Goal: Information Seeking & Learning: Check status

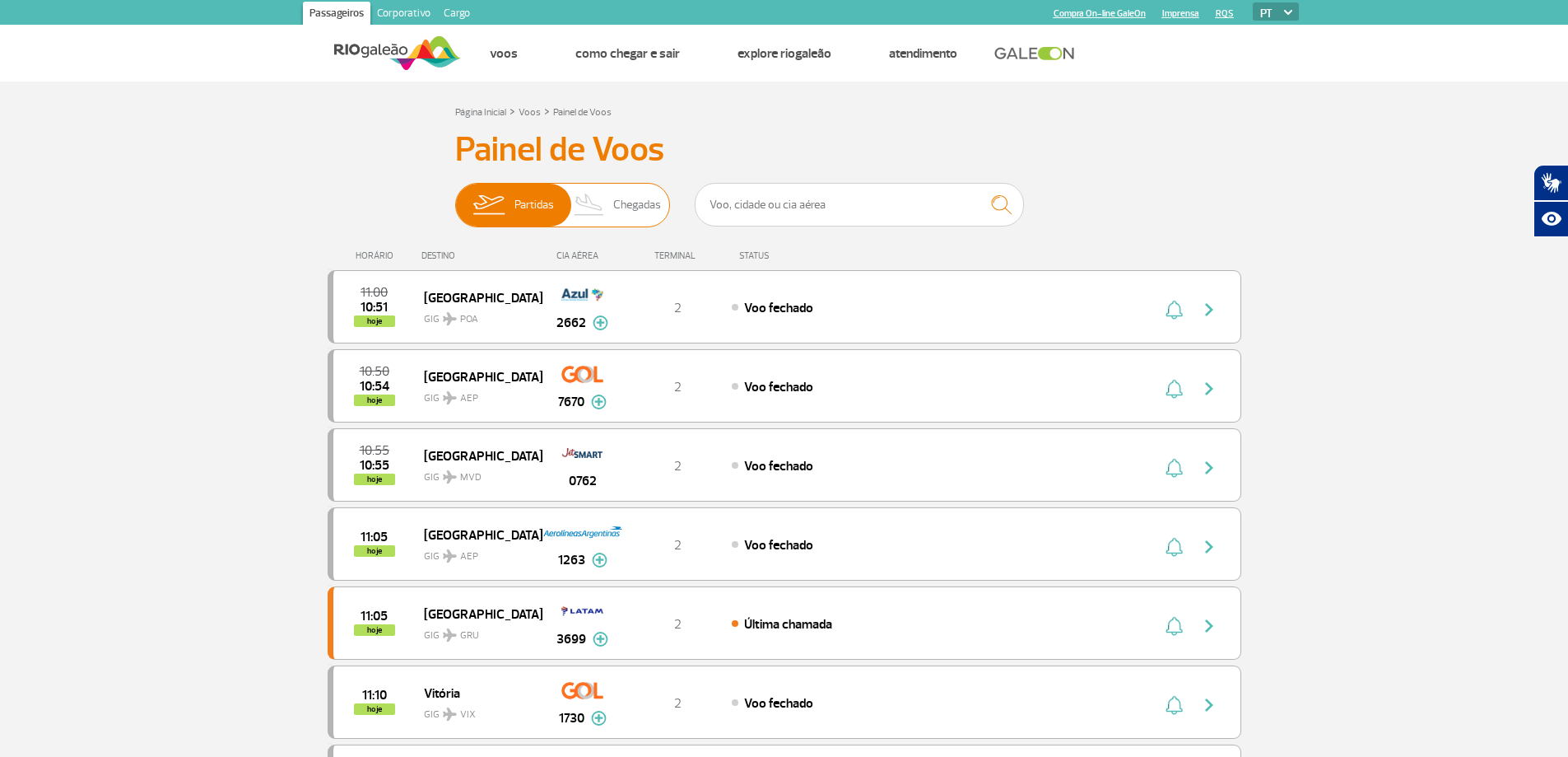
click at [642, 204] on span "Chegadas" at bounding box center [637, 205] width 47 height 43
click at [455, 197] on input "Partidas Chegadas" at bounding box center [455, 197] width 0 height 0
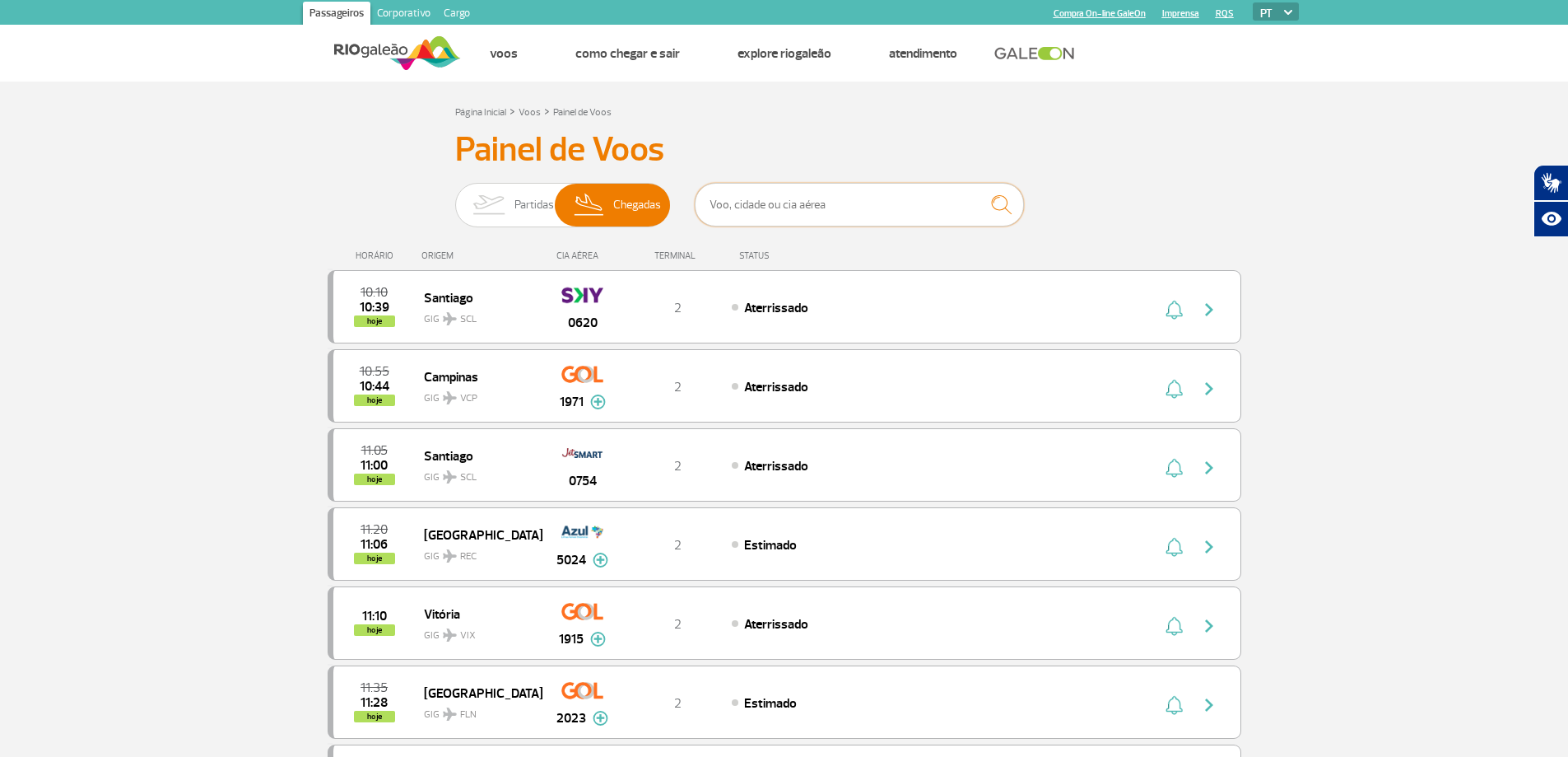
click at [773, 209] on input "text" at bounding box center [859, 205] width 329 height 44
type input "iberia"
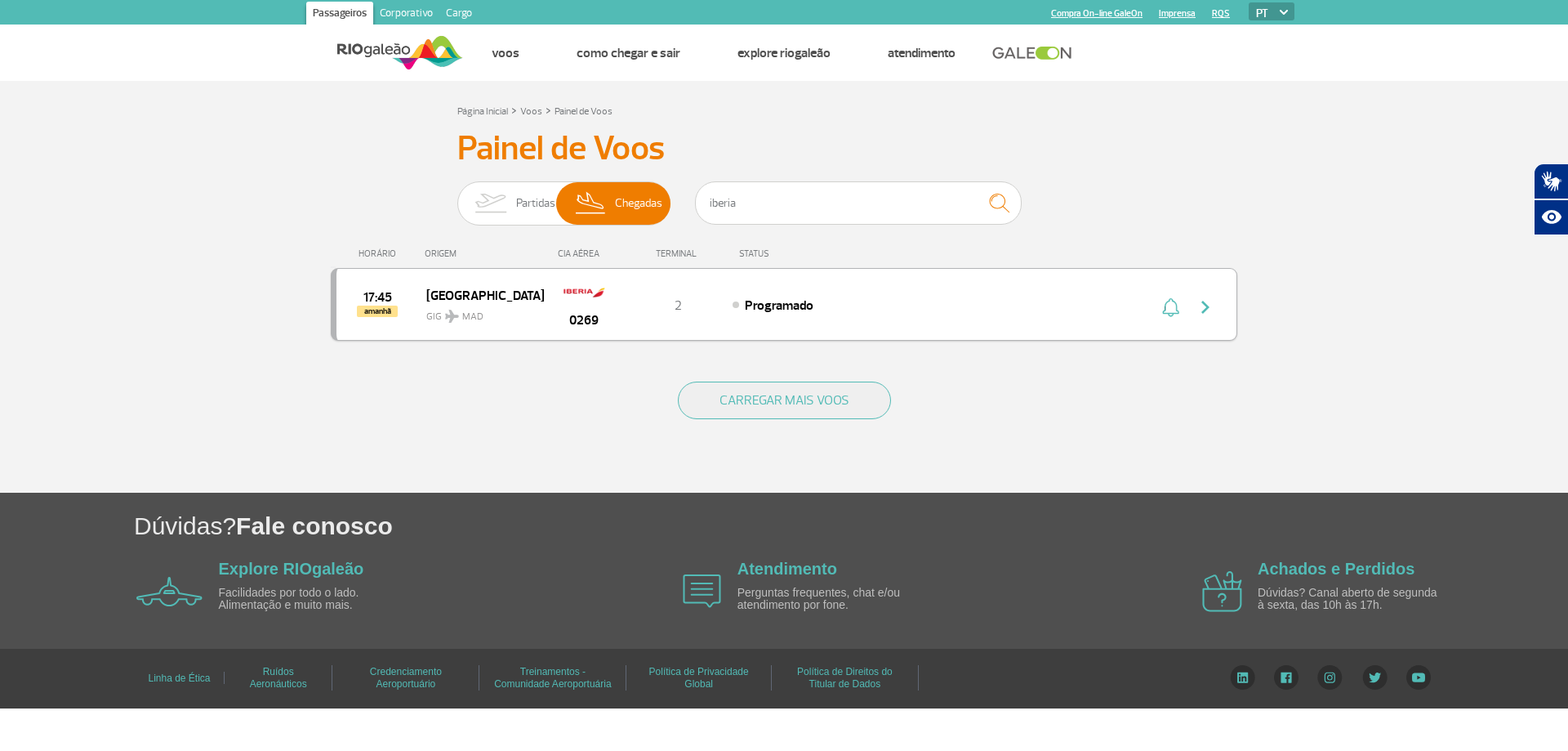
click at [378, 303] on span "17:45" at bounding box center [377, 297] width 29 height 11
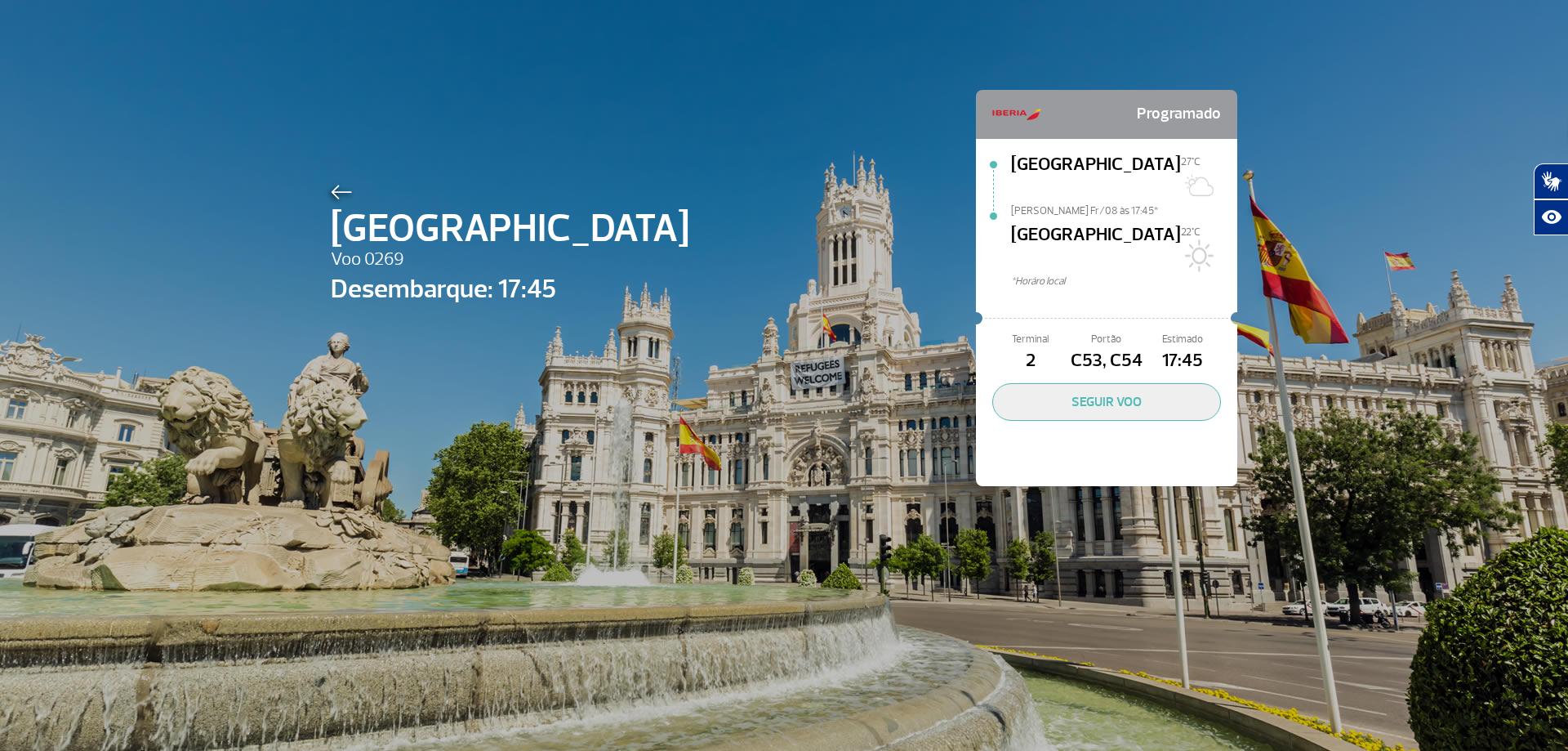
click at [335, 186] on img at bounding box center [341, 192] width 21 height 15
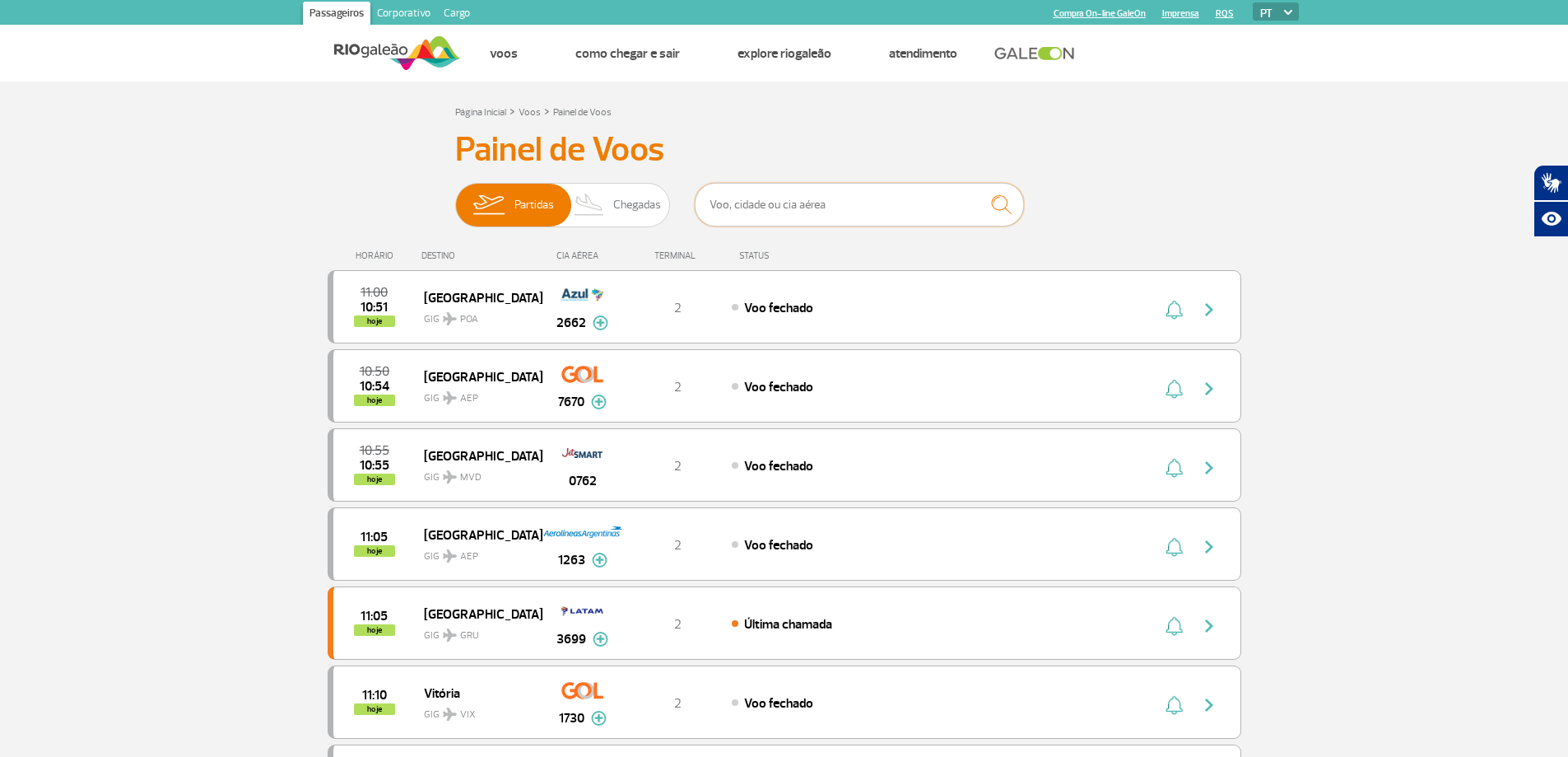
click at [734, 213] on input "text" at bounding box center [859, 205] width 329 height 44
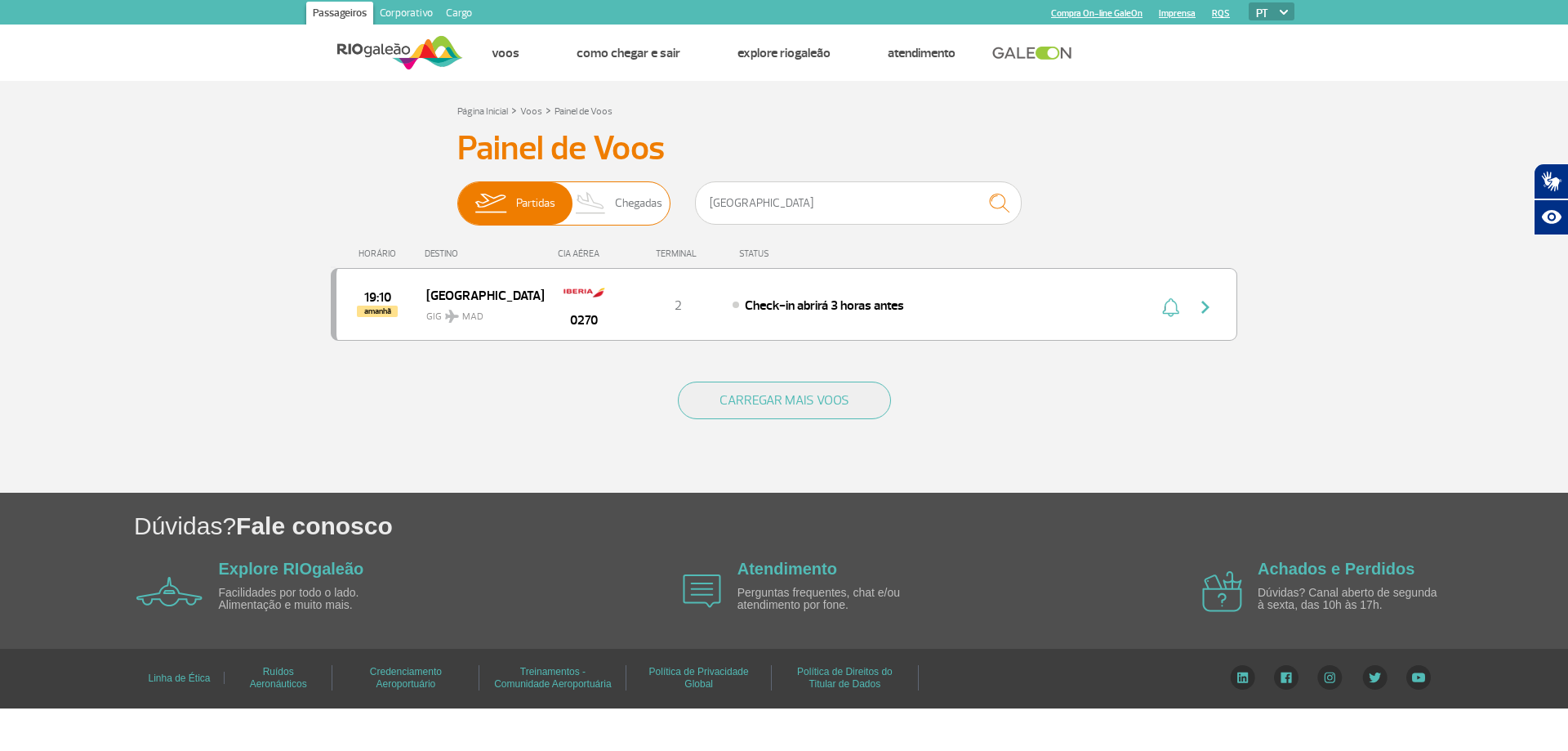
click at [626, 206] on span "Chegadas" at bounding box center [639, 203] width 47 height 43
click at [457, 195] on input "Partidas Chegadas" at bounding box center [457, 195] width 0 height 0
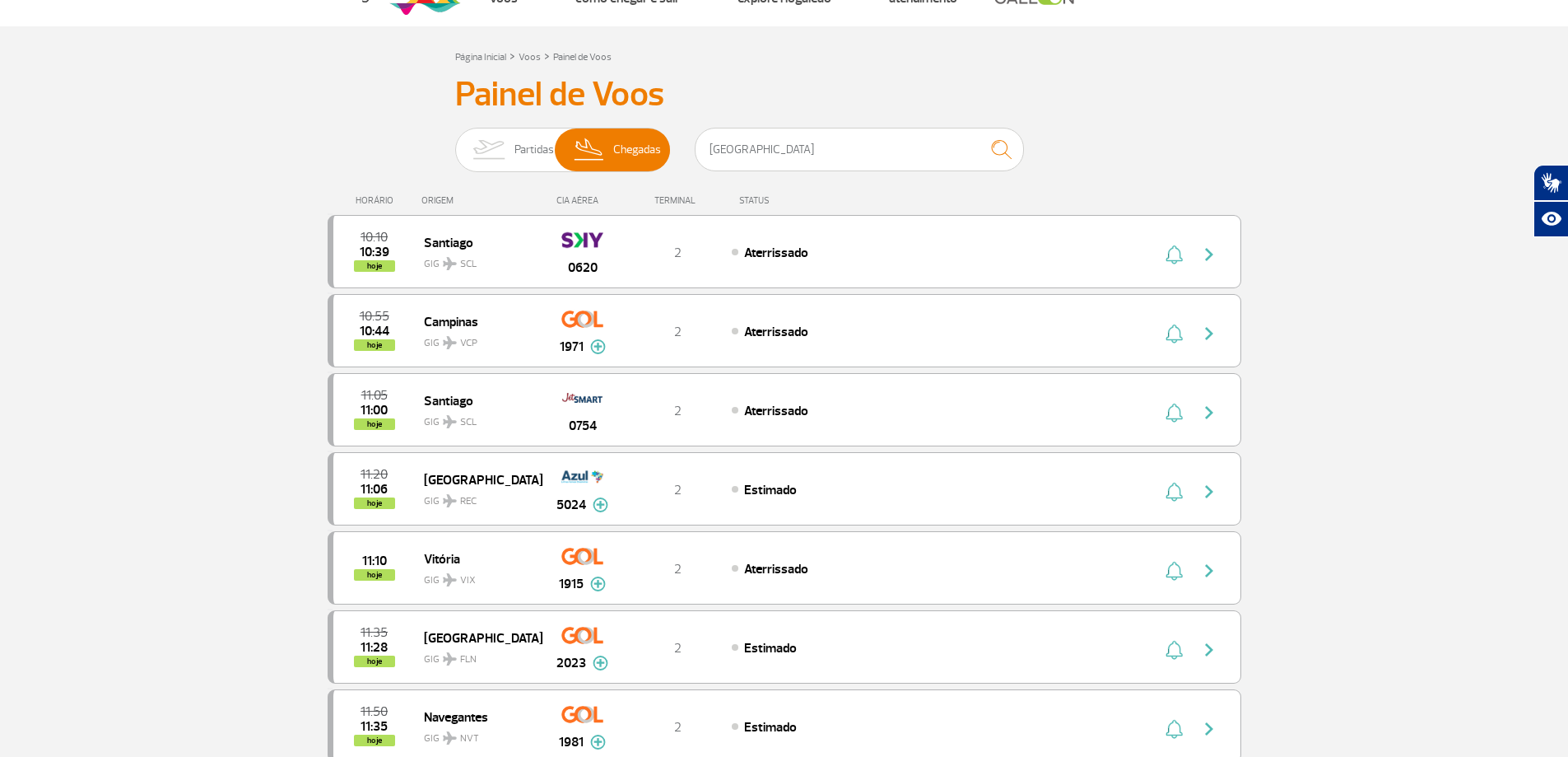
scroll to position [83, 0]
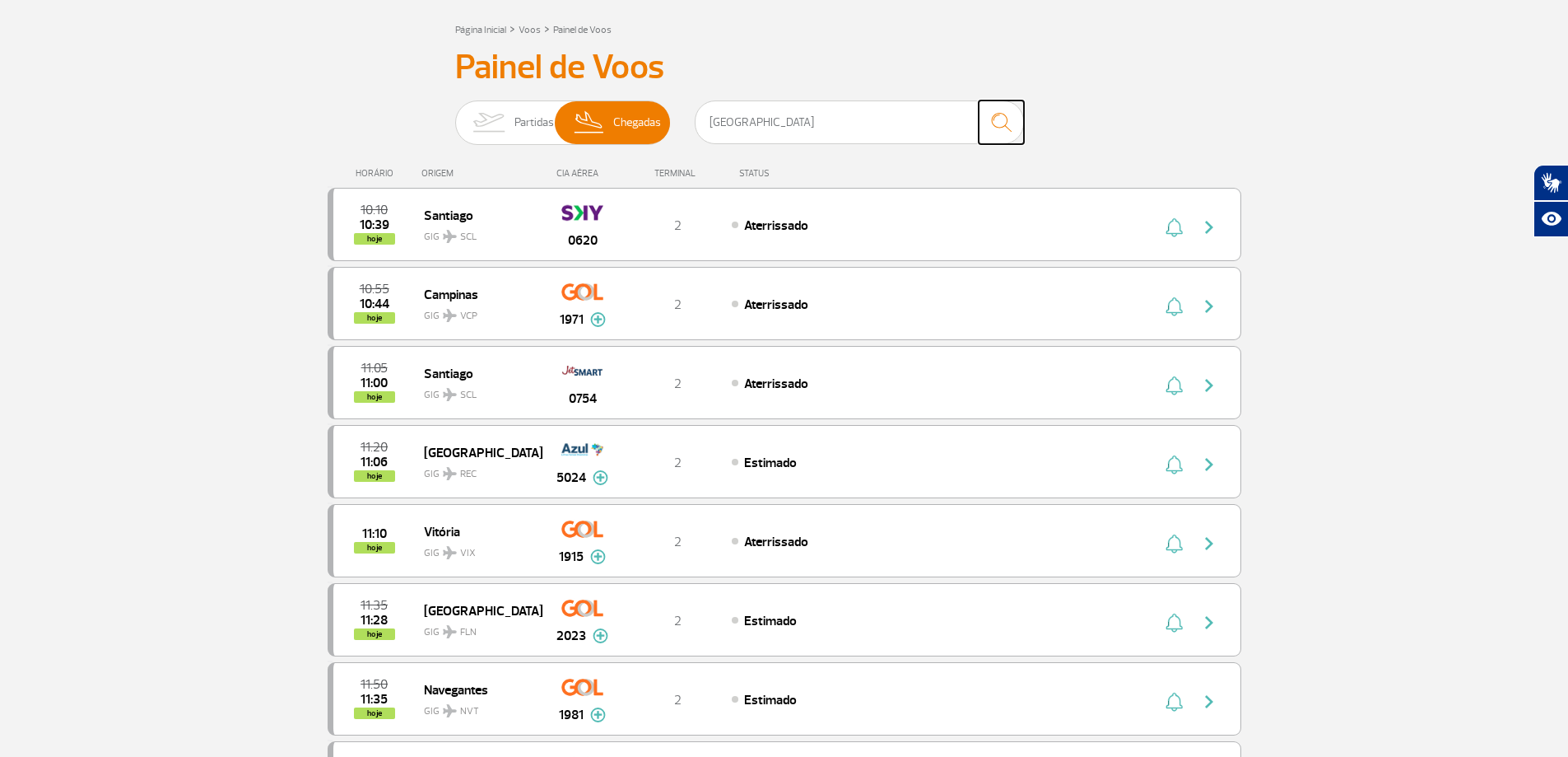
click at [999, 121] on img "submit" at bounding box center [1001, 122] width 35 height 33
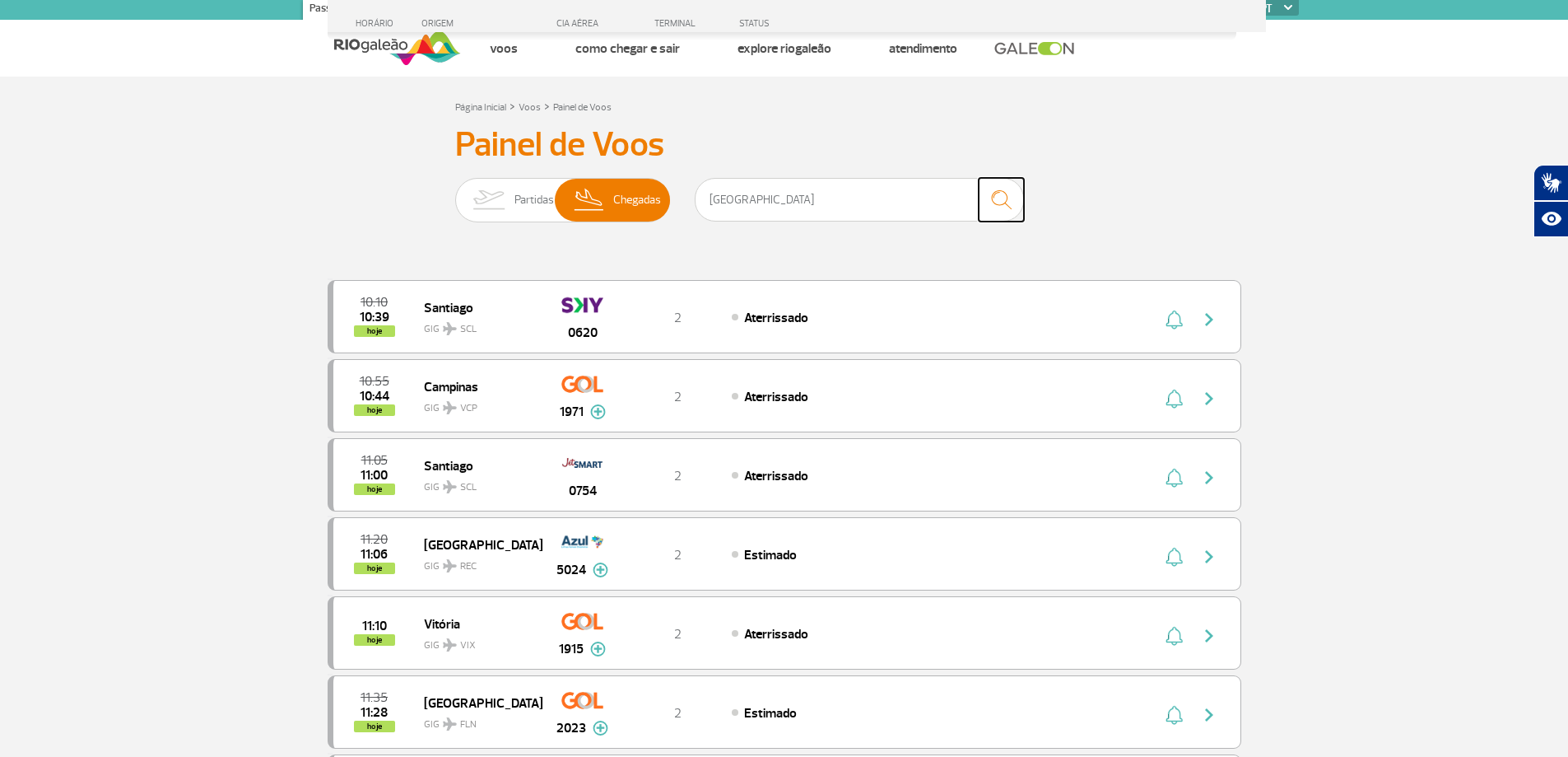
scroll to position [0, 0]
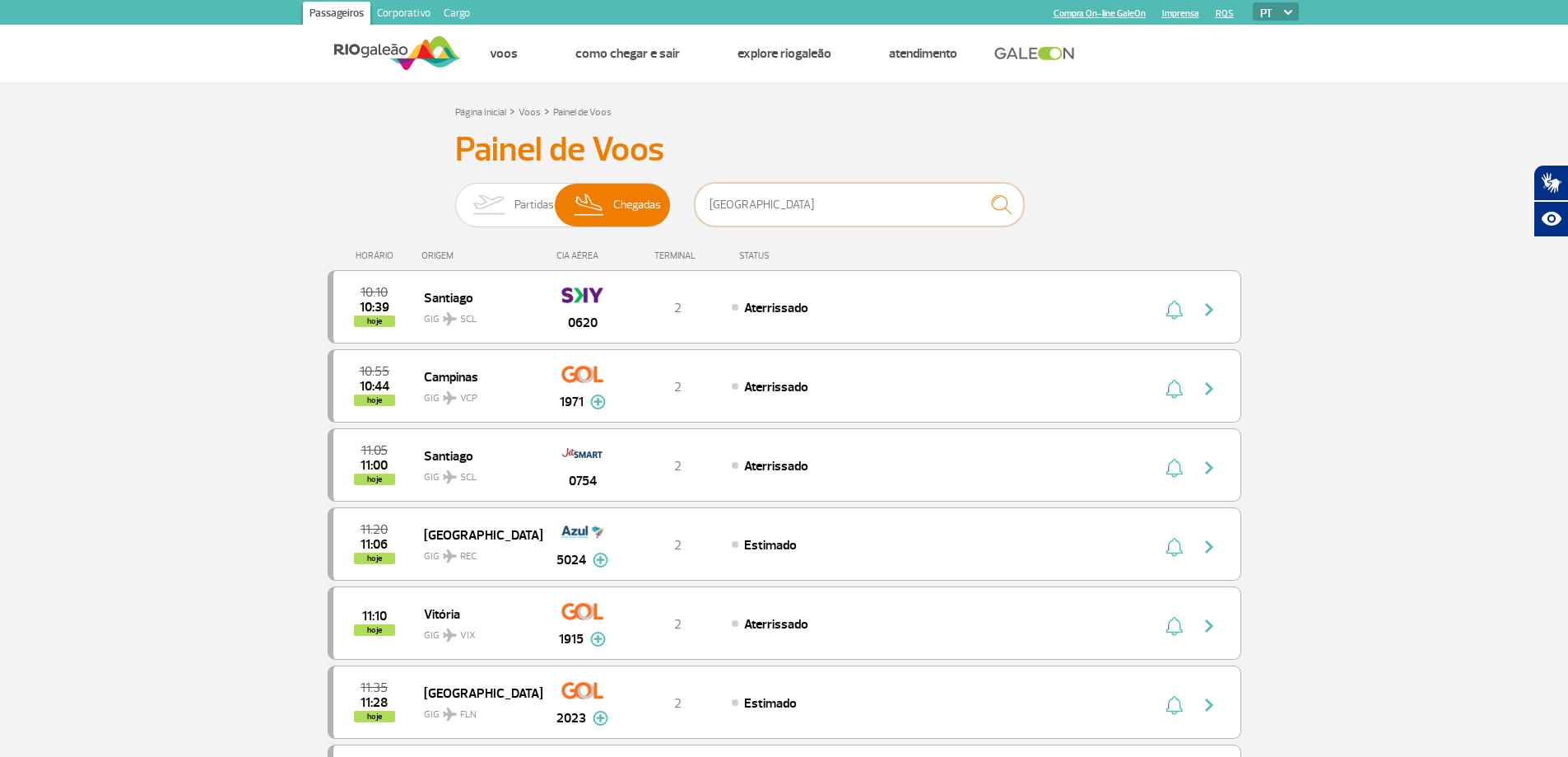
click at [862, 213] on input "[GEOGRAPHIC_DATA]" at bounding box center [859, 205] width 329 height 44
type input "m"
type input "[GEOGRAPHIC_DATA]"
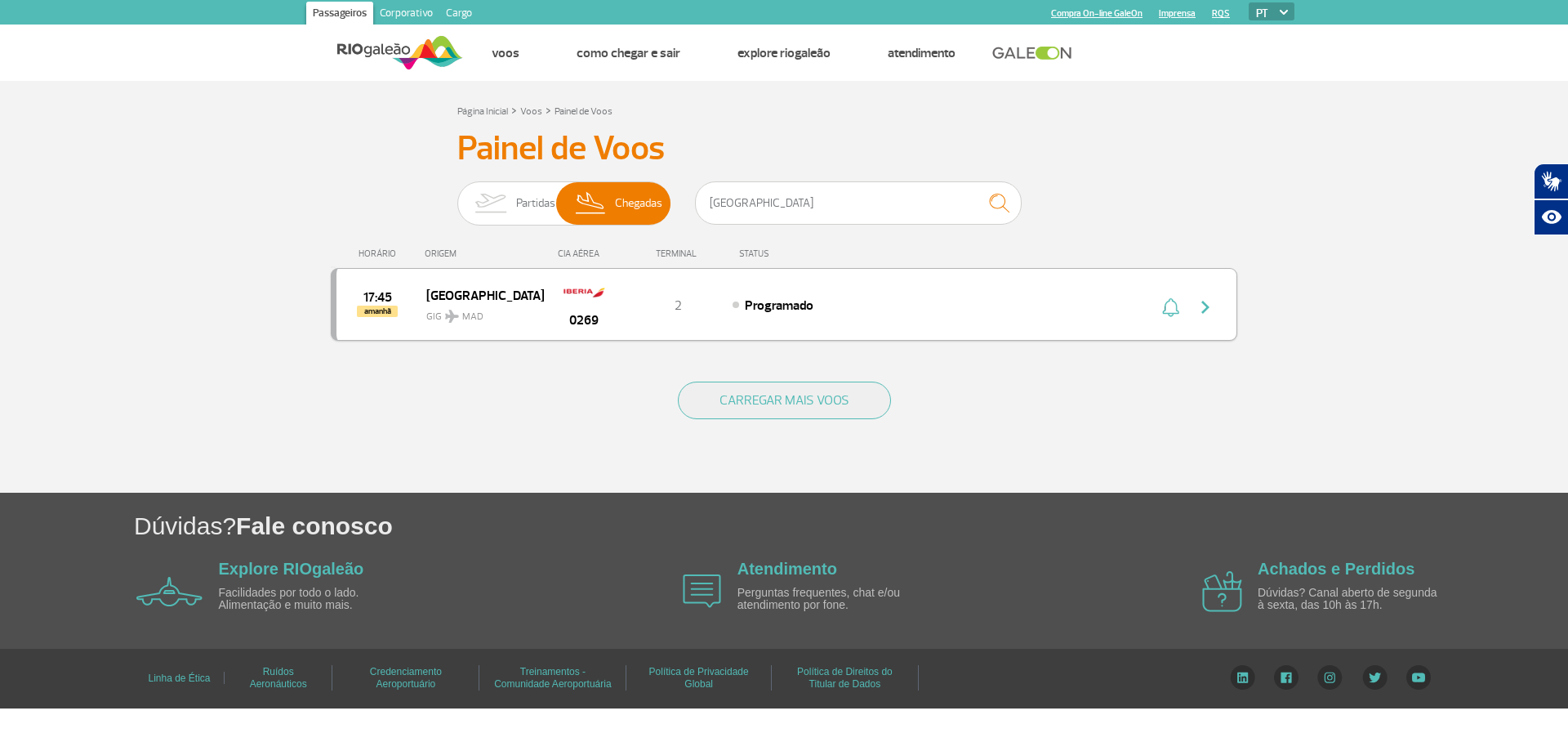
click at [1200, 308] on img "button" at bounding box center [1205, 307] width 19 height 19
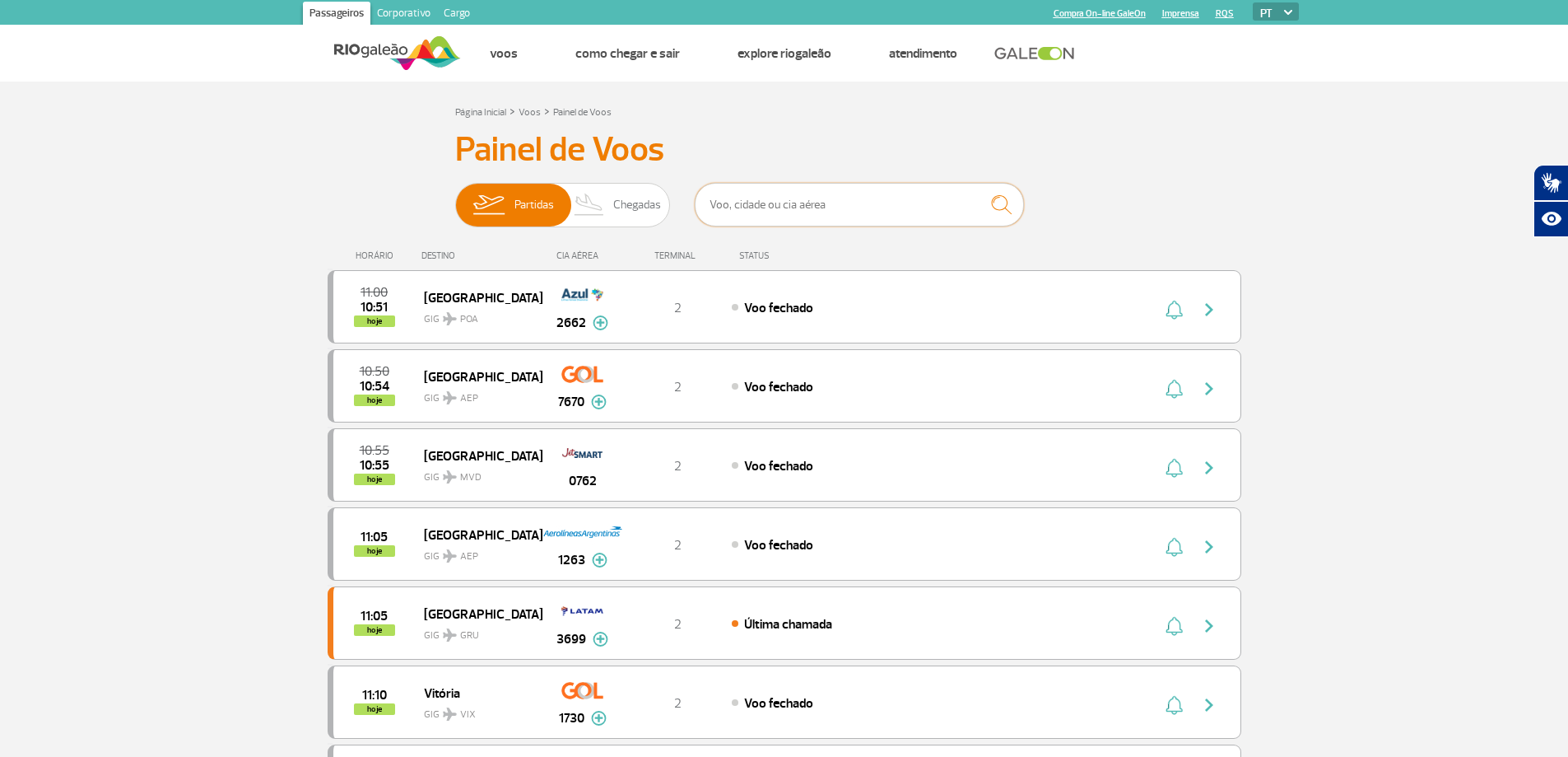
click at [734, 213] on input "text" at bounding box center [859, 205] width 329 height 44
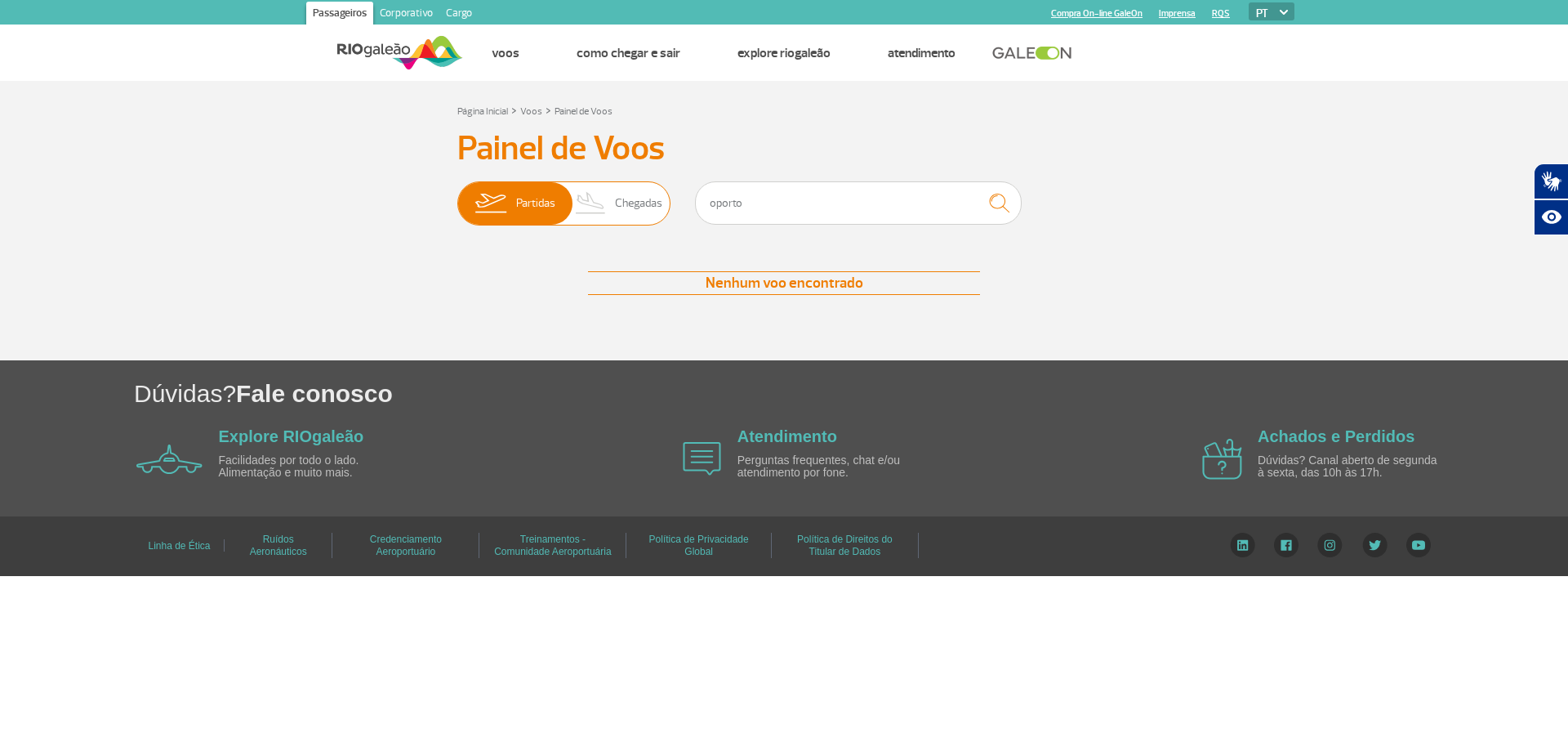
click at [636, 204] on span "Chegadas" at bounding box center [639, 203] width 47 height 43
click at [457, 195] on input "Partidas Chegadas" at bounding box center [457, 195] width 0 height 0
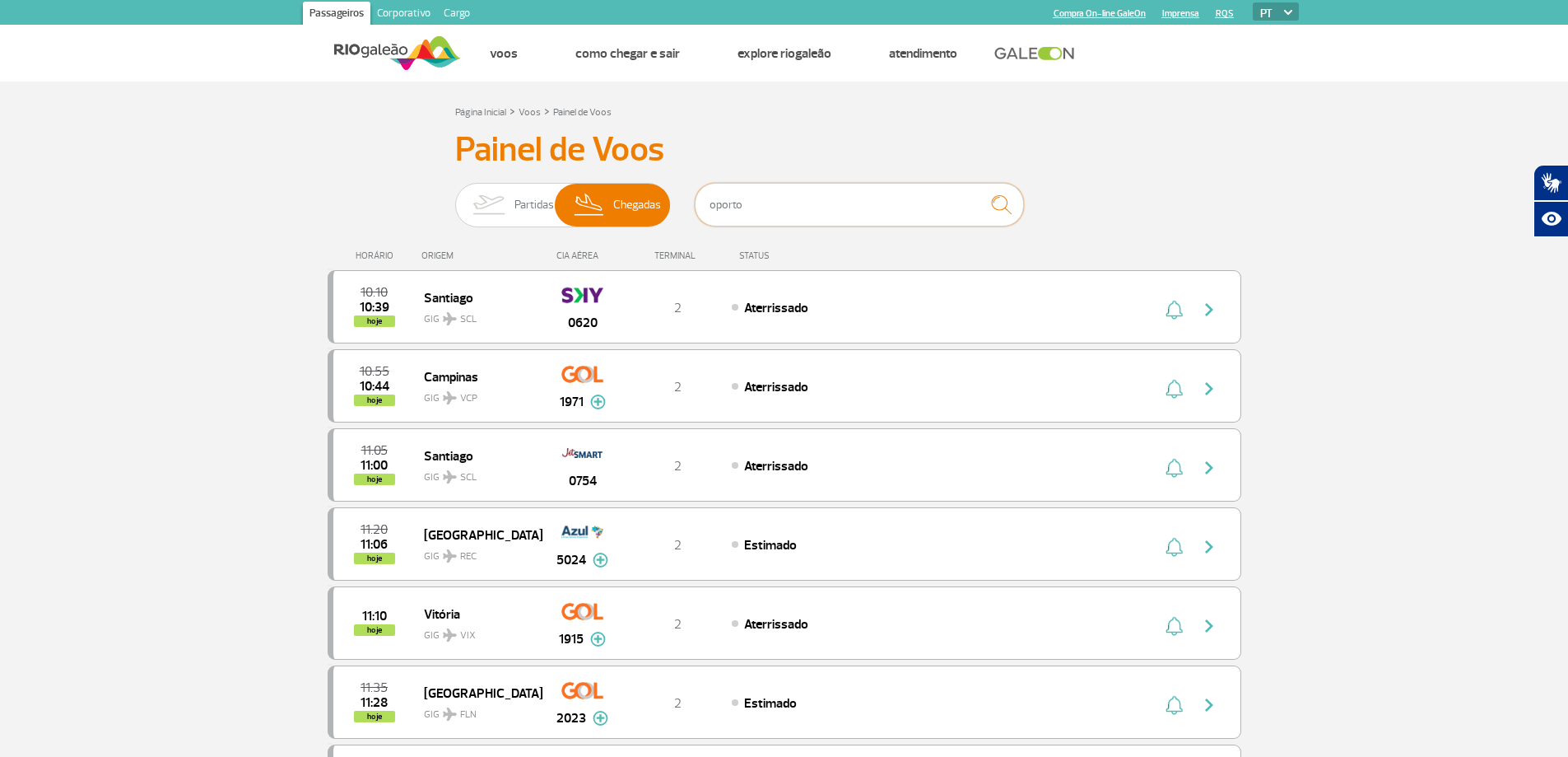
click at [751, 207] on input "oporto" at bounding box center [859, 205] width 329 height 44
type input "o"
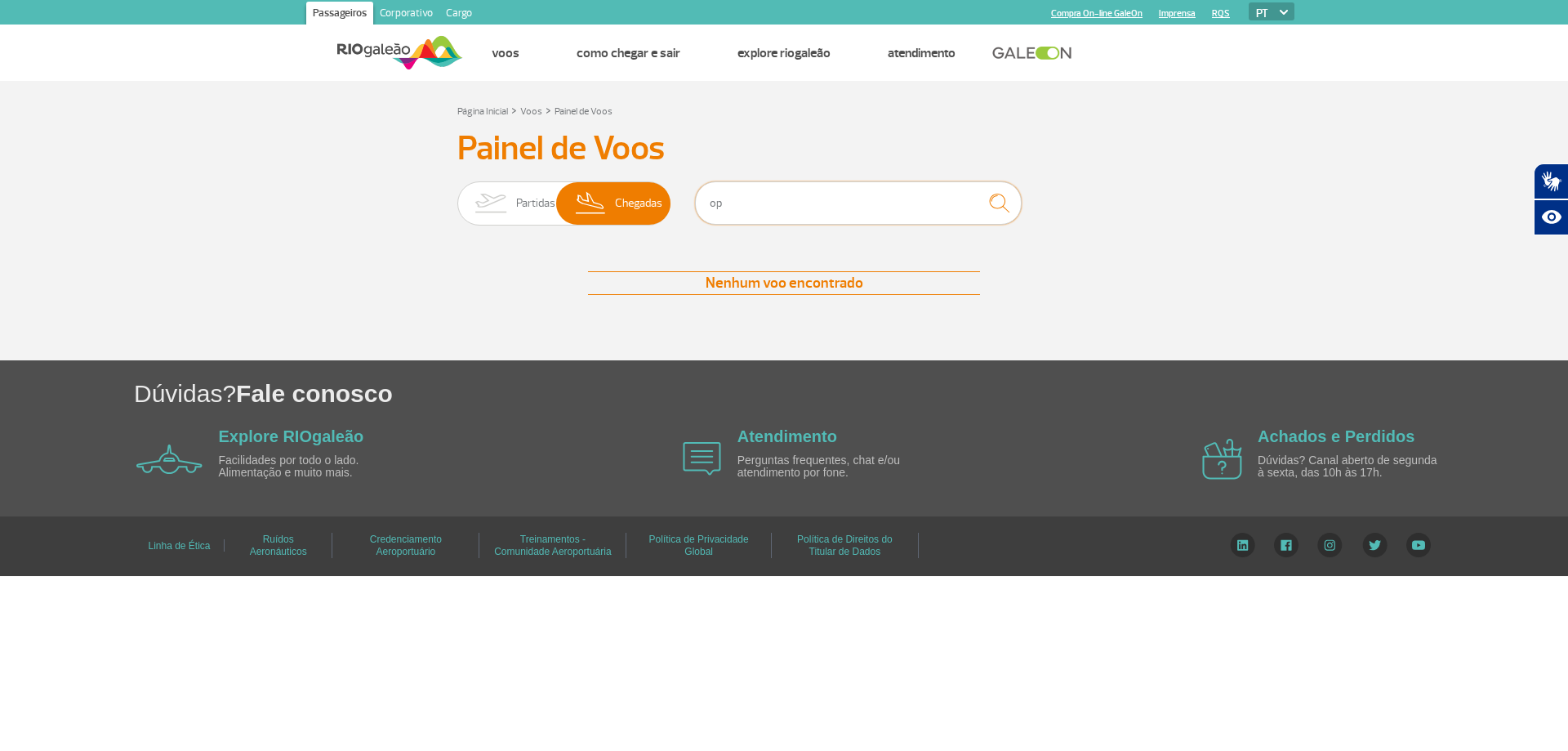
type input "o"
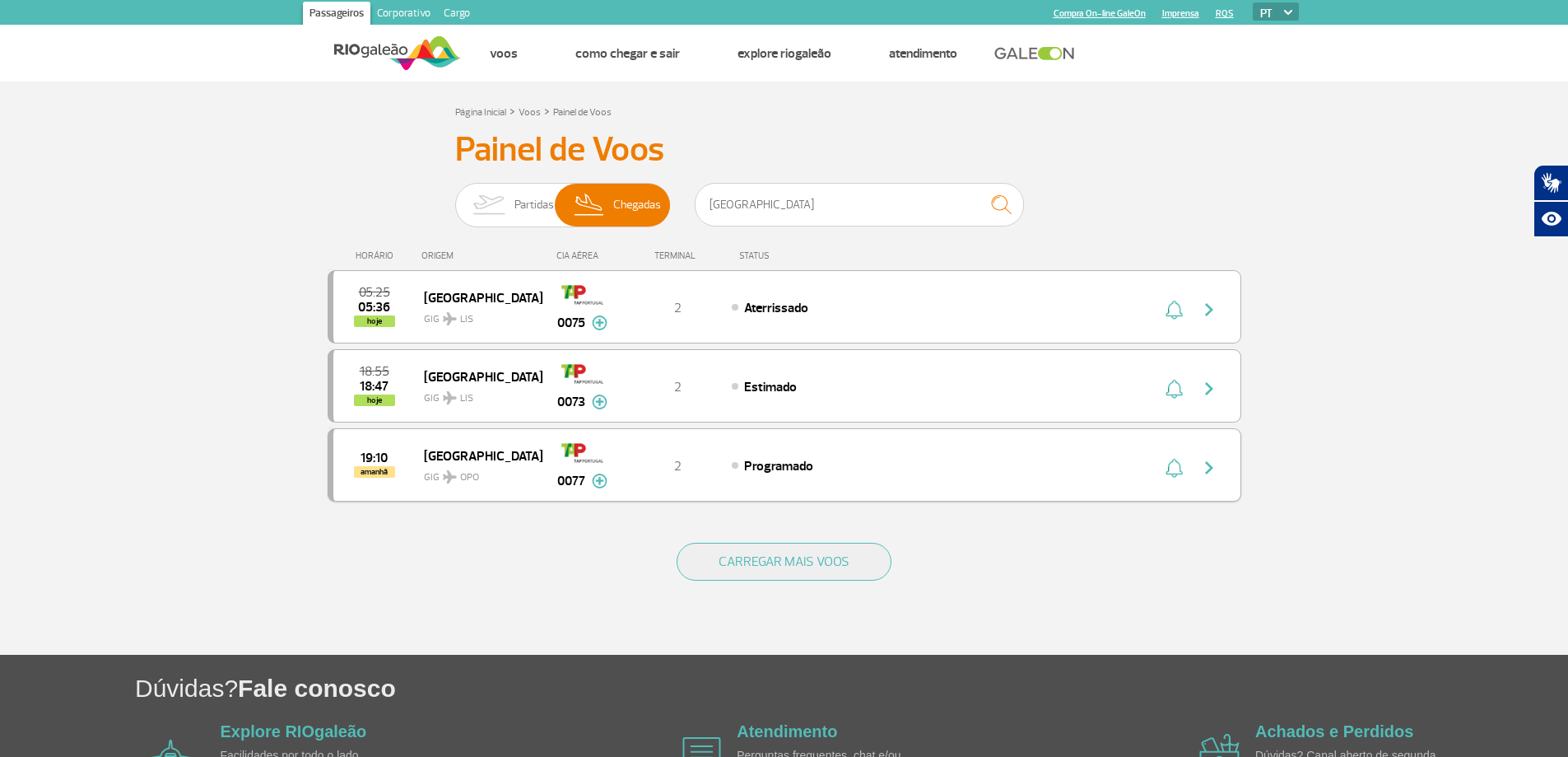
click at [597, 480] on img at bounding box center [600, 480] width 16 height 15
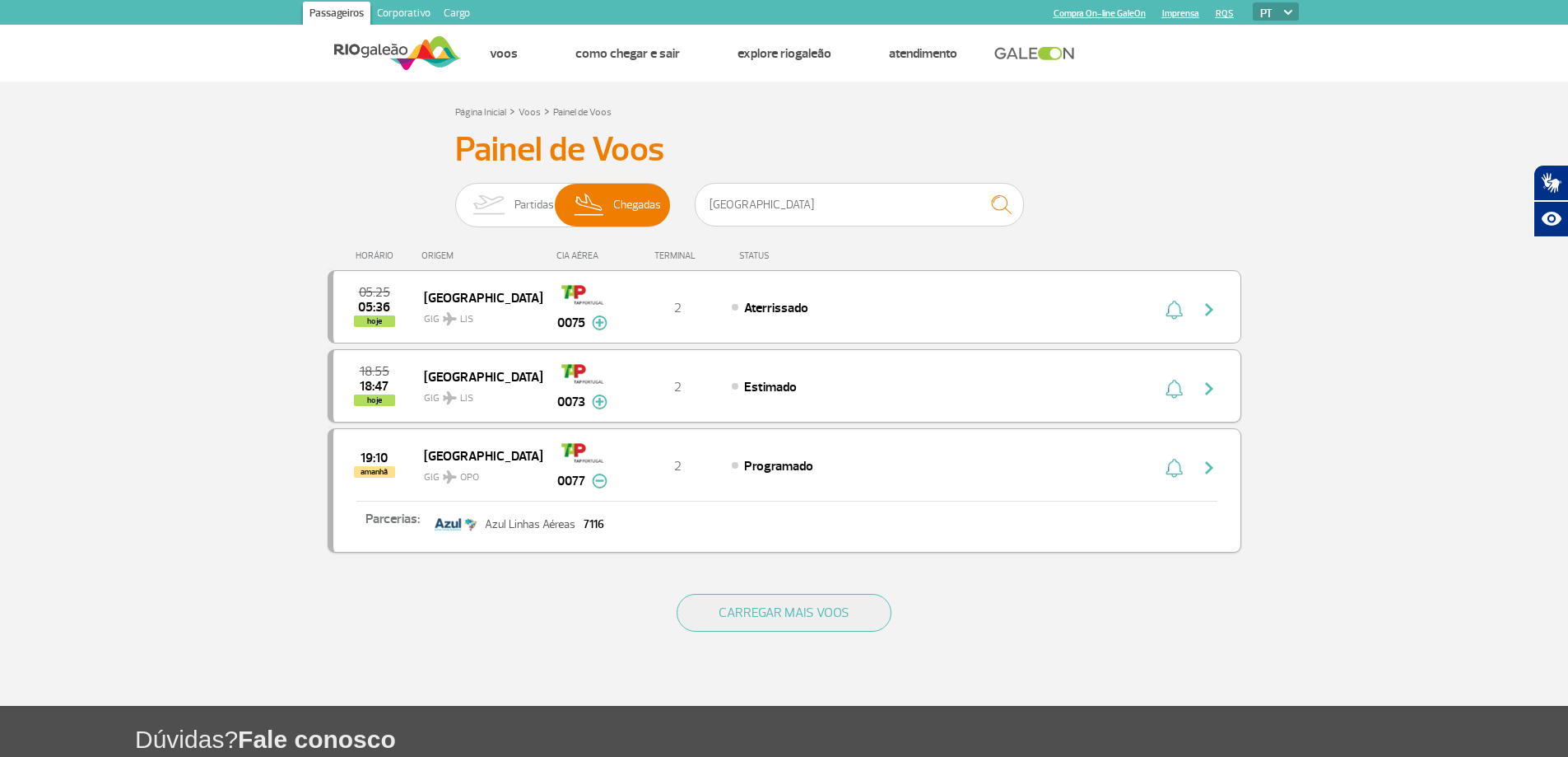
click at [601, 402] on img at bounding box center [600, 401] width 16 height 15
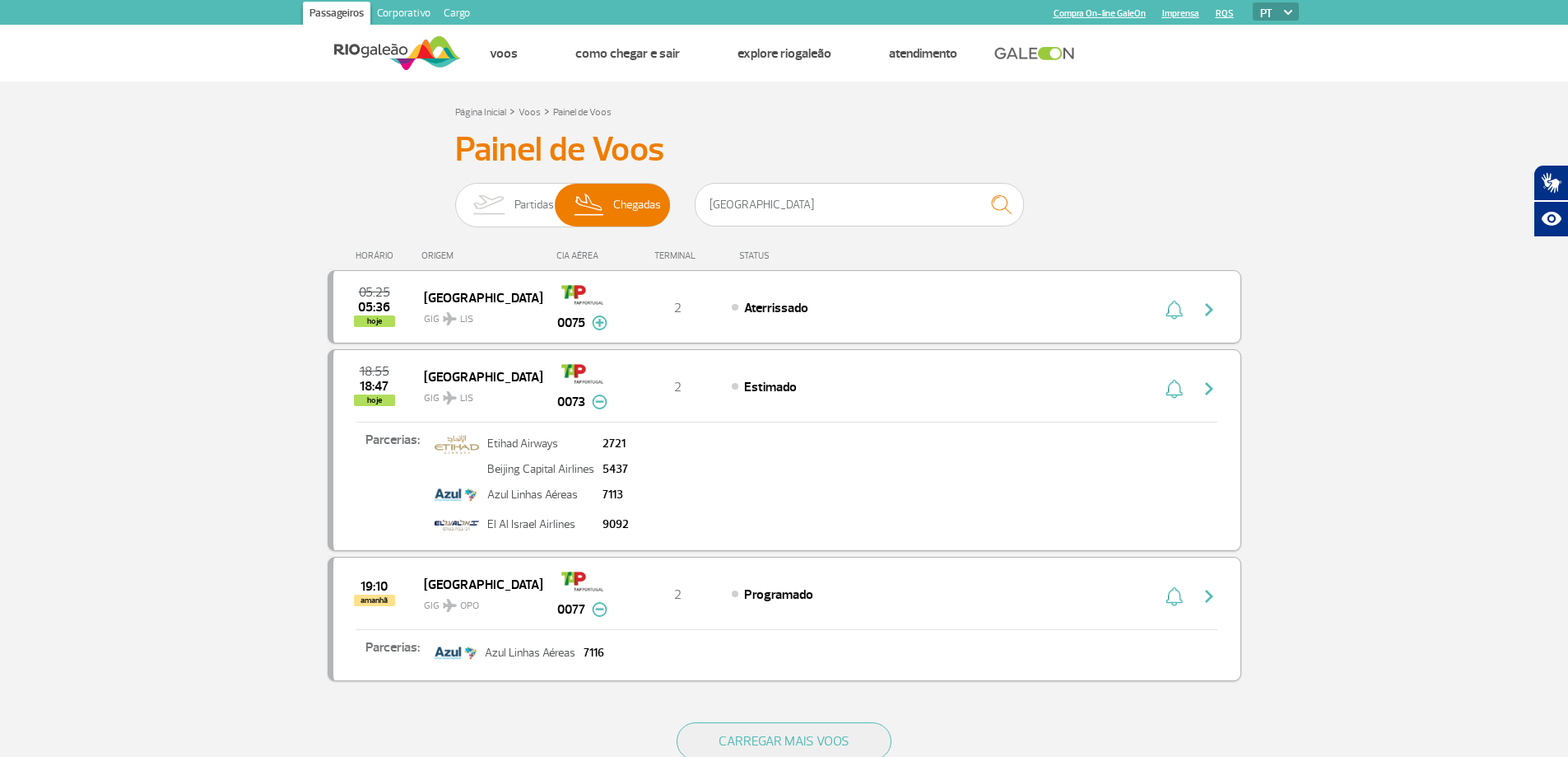
click at [599, 322] on img at bounding box center [600, 322] width 16 height 15
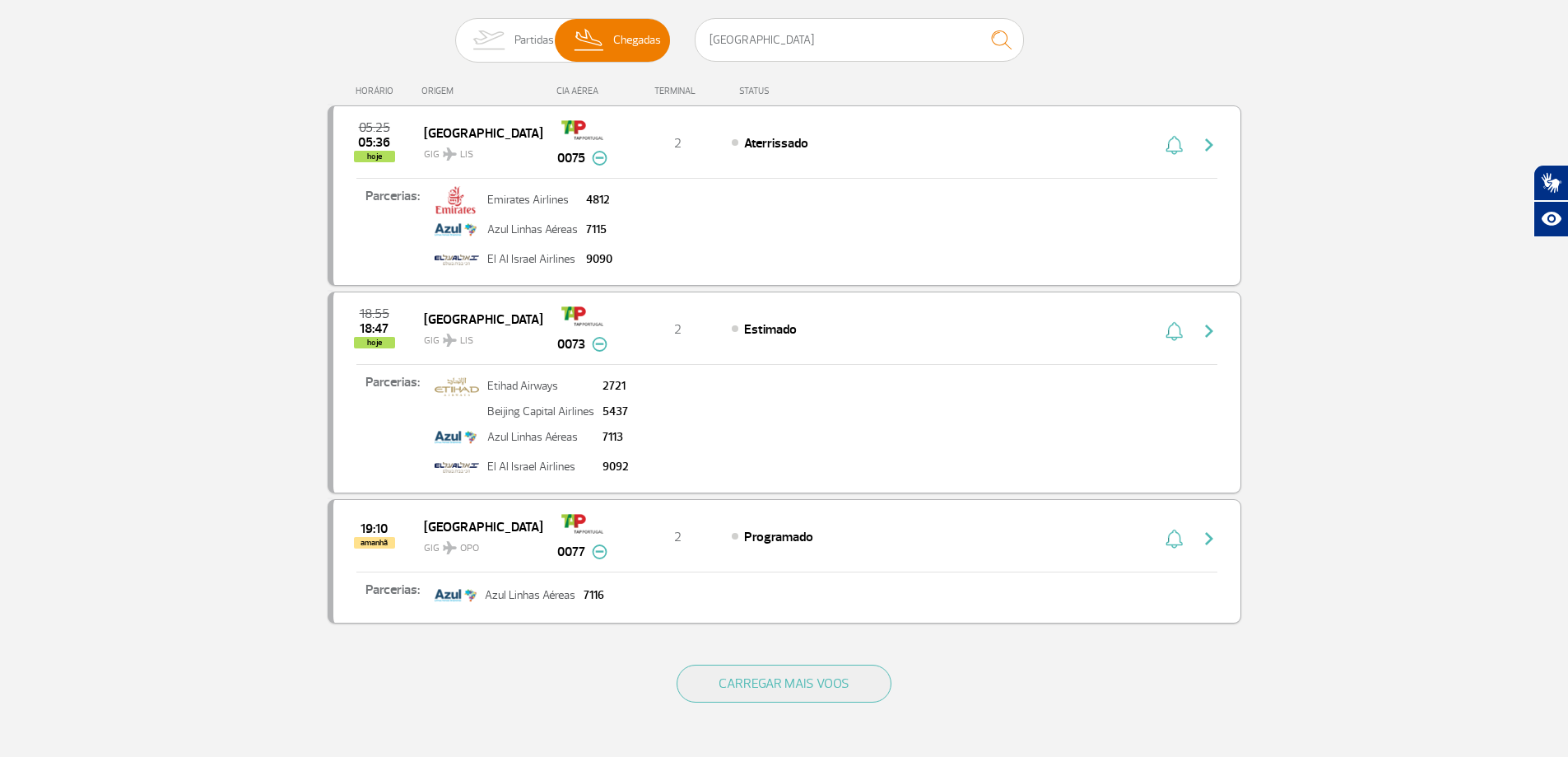
scroll to position [83, 0]
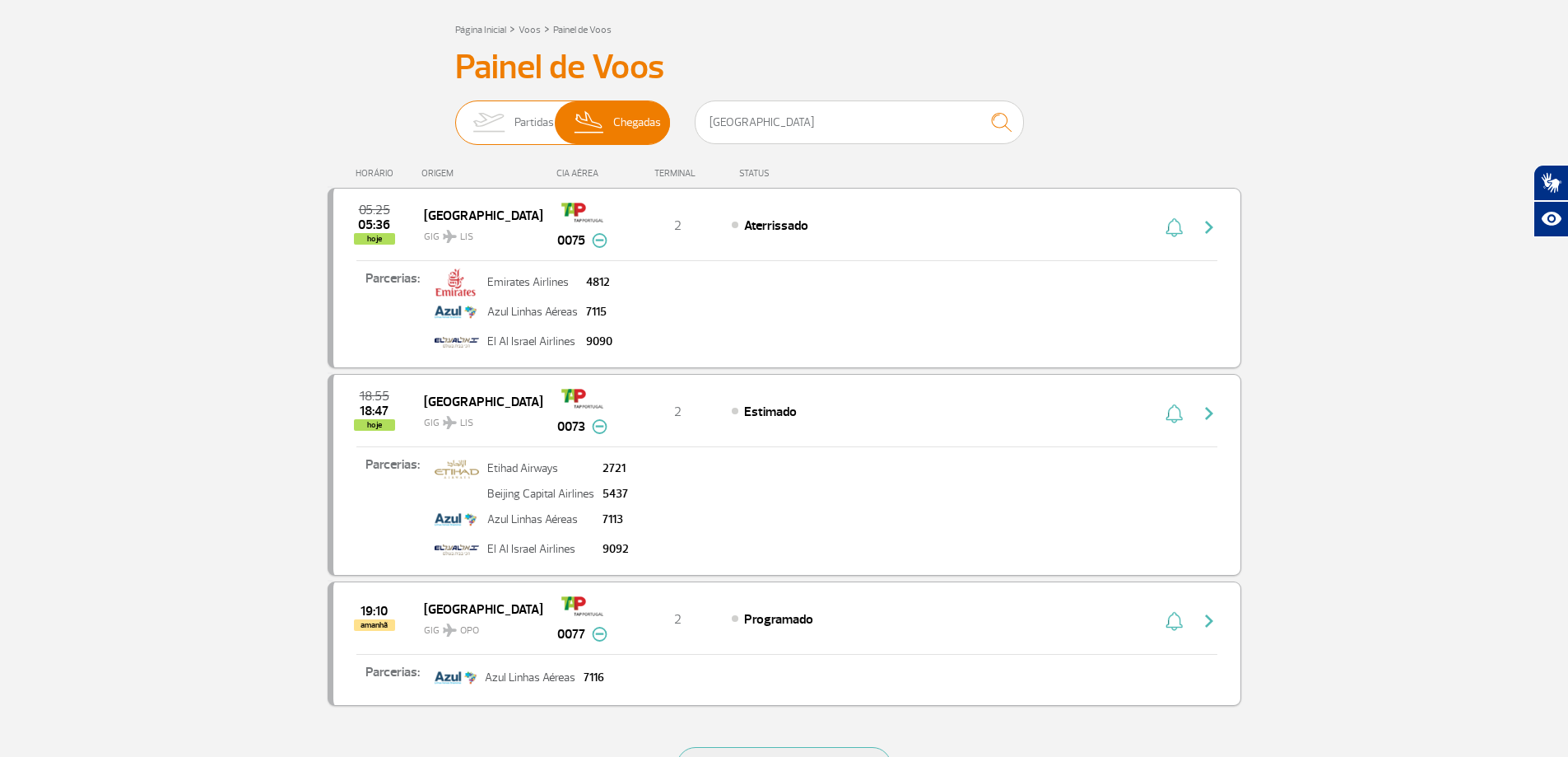
click at [524, 122] on span "Partidas" at bounding box center [534, 122] width 40 height 43
click at [455, 114] on input "Partidas Chegadas" at bounding box center [455, 114] width 0 height 0
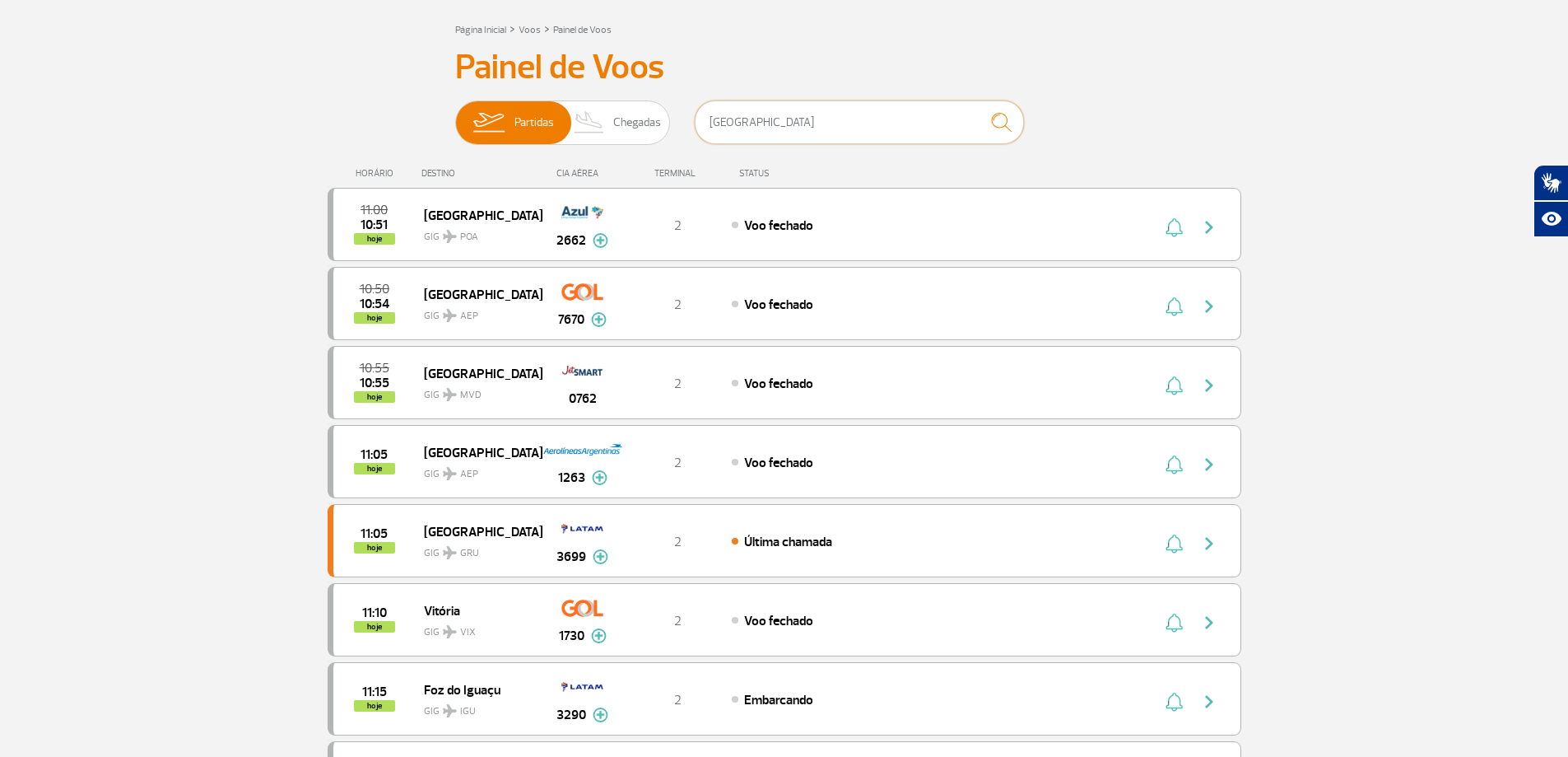
click at [793, 121] on input "[GEOGRAPHIC_DATA]" at bounding box center [859, 122] width 329 height 44
click at [1003, 116] on img "submit" at bounding box center [1001, 122] width 35 height 33
click at [801, 139] on input "[GEOGRAPHIC_DATA]" at bounding box center [859, 122] width 329 height 44
type input "p"
type input "[GEOGRAPHIC_DATA]"
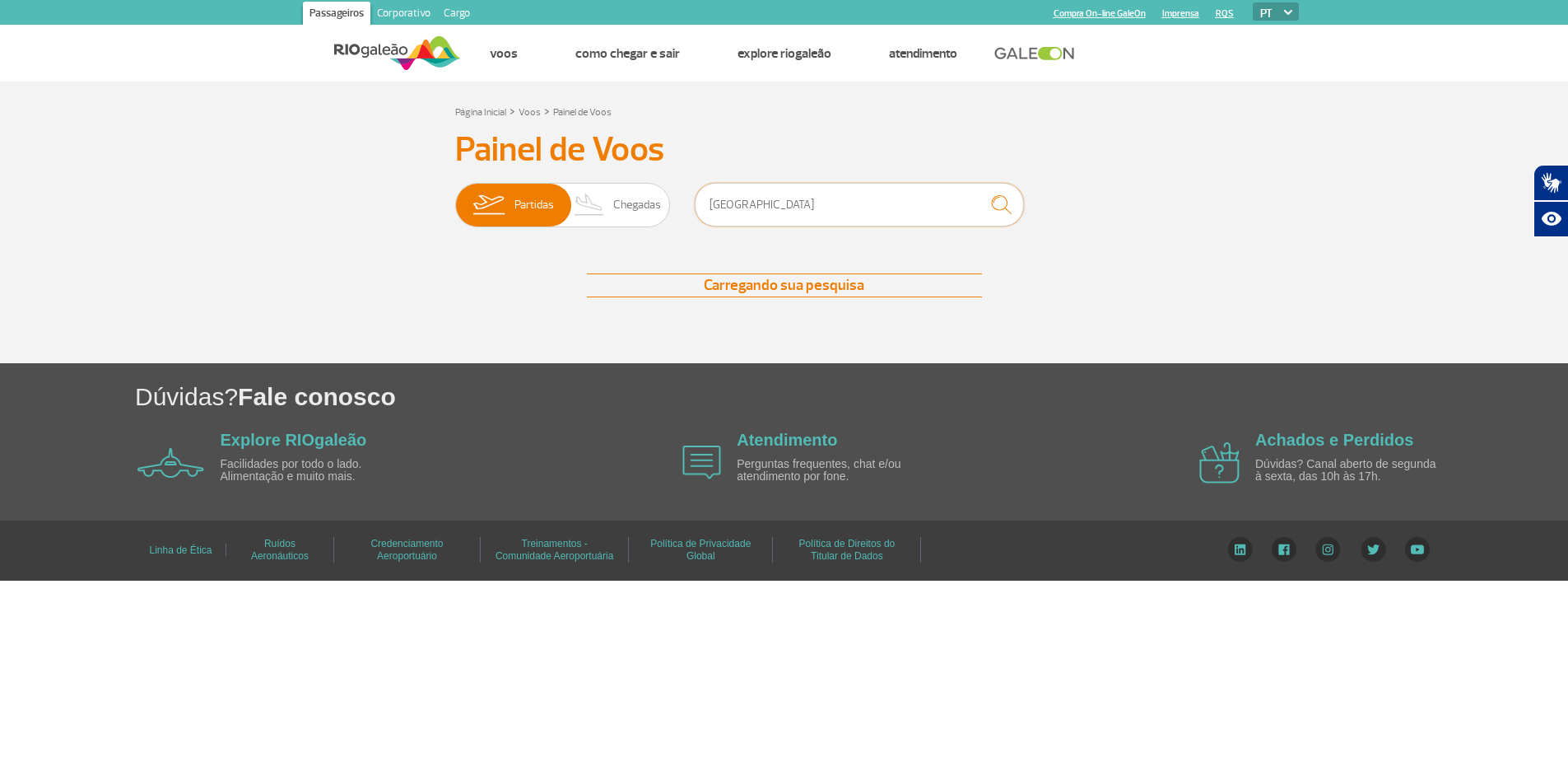
scroll to position [0, 0]
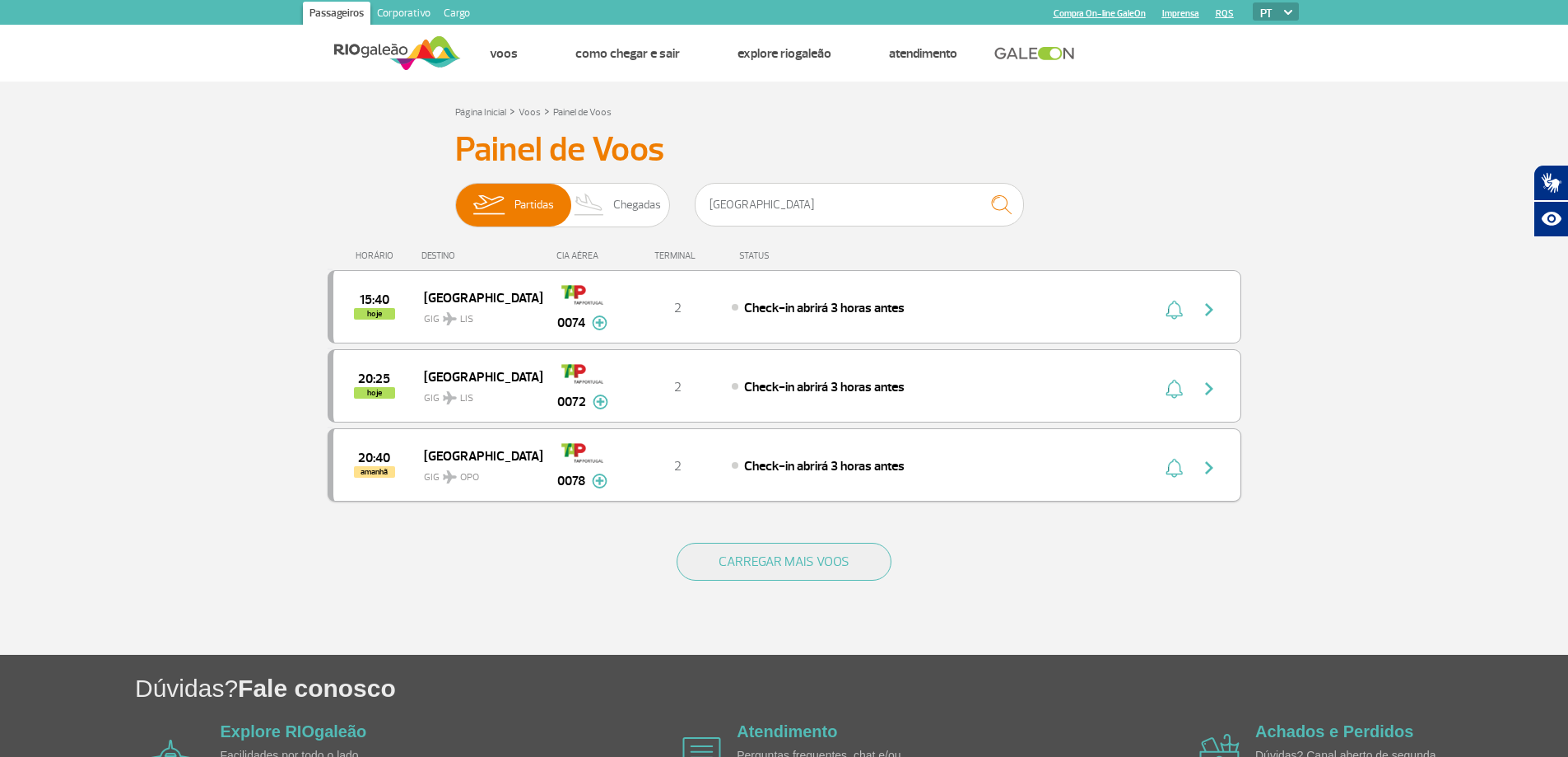
click at [1211, 467] on img "button" at bounding box center [1209, 467] width 19 height 19
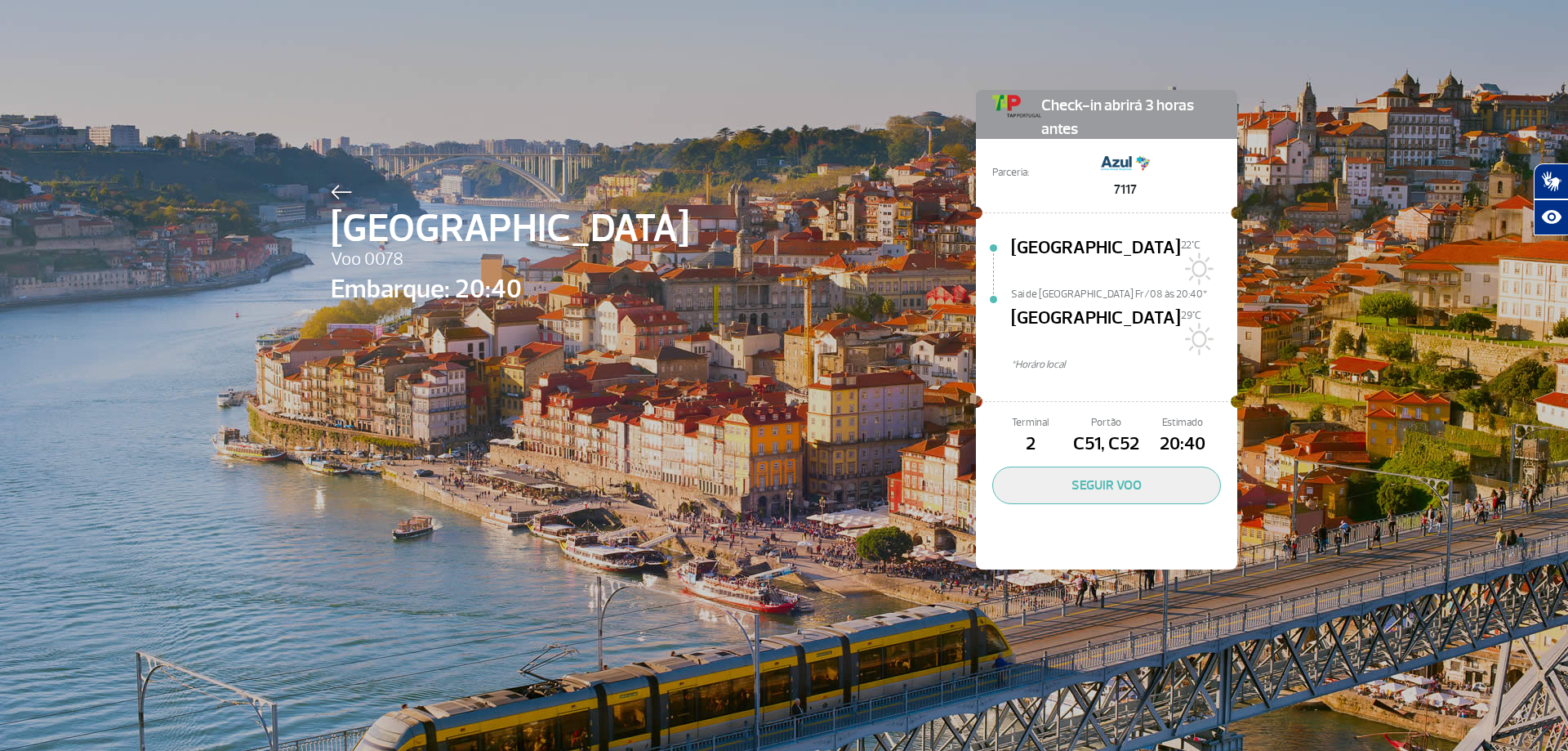
click at [331, 187] on img at bounding box center [341, 192] width 21 height 15
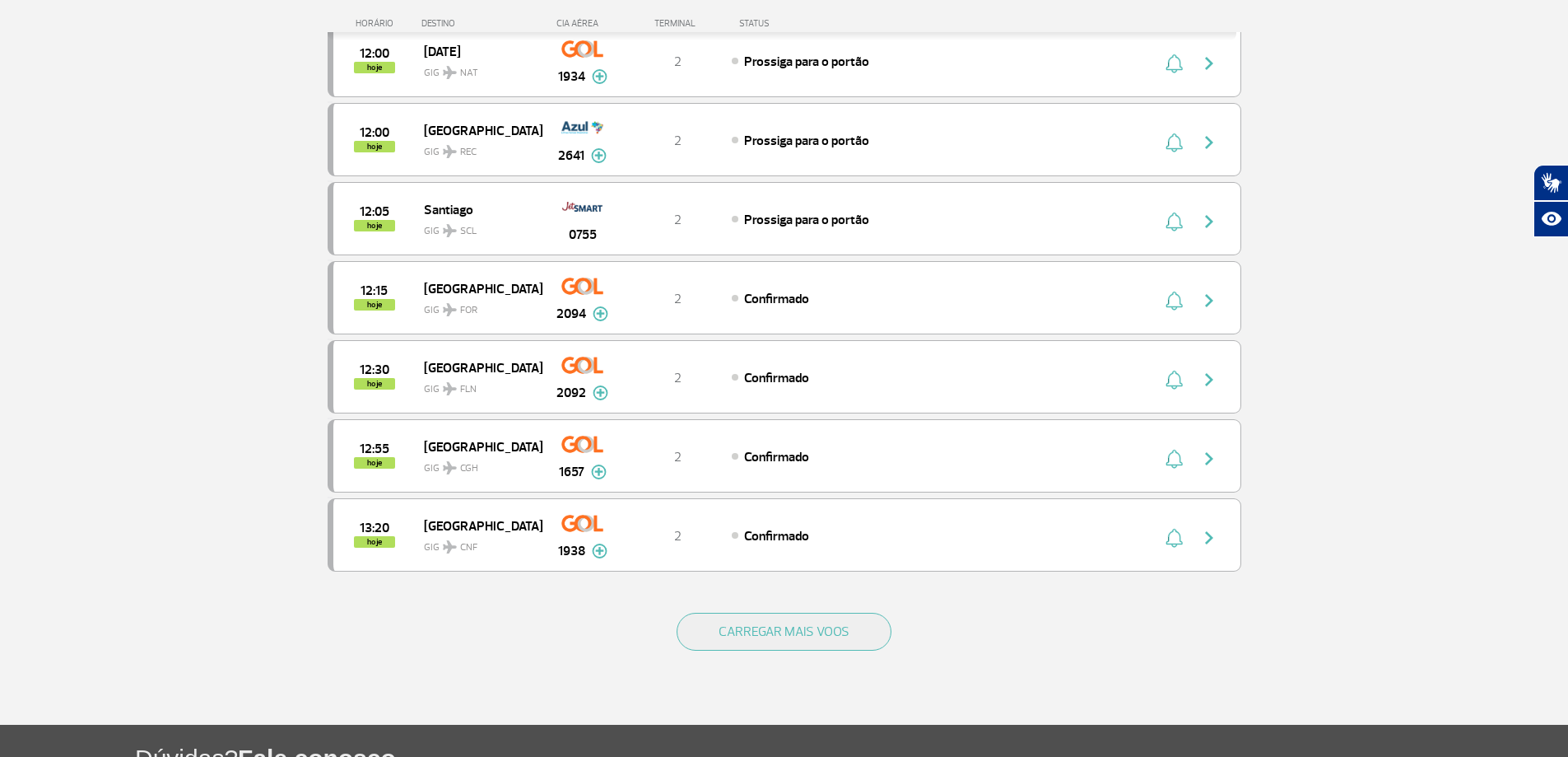
scroll to position [1317, 0]
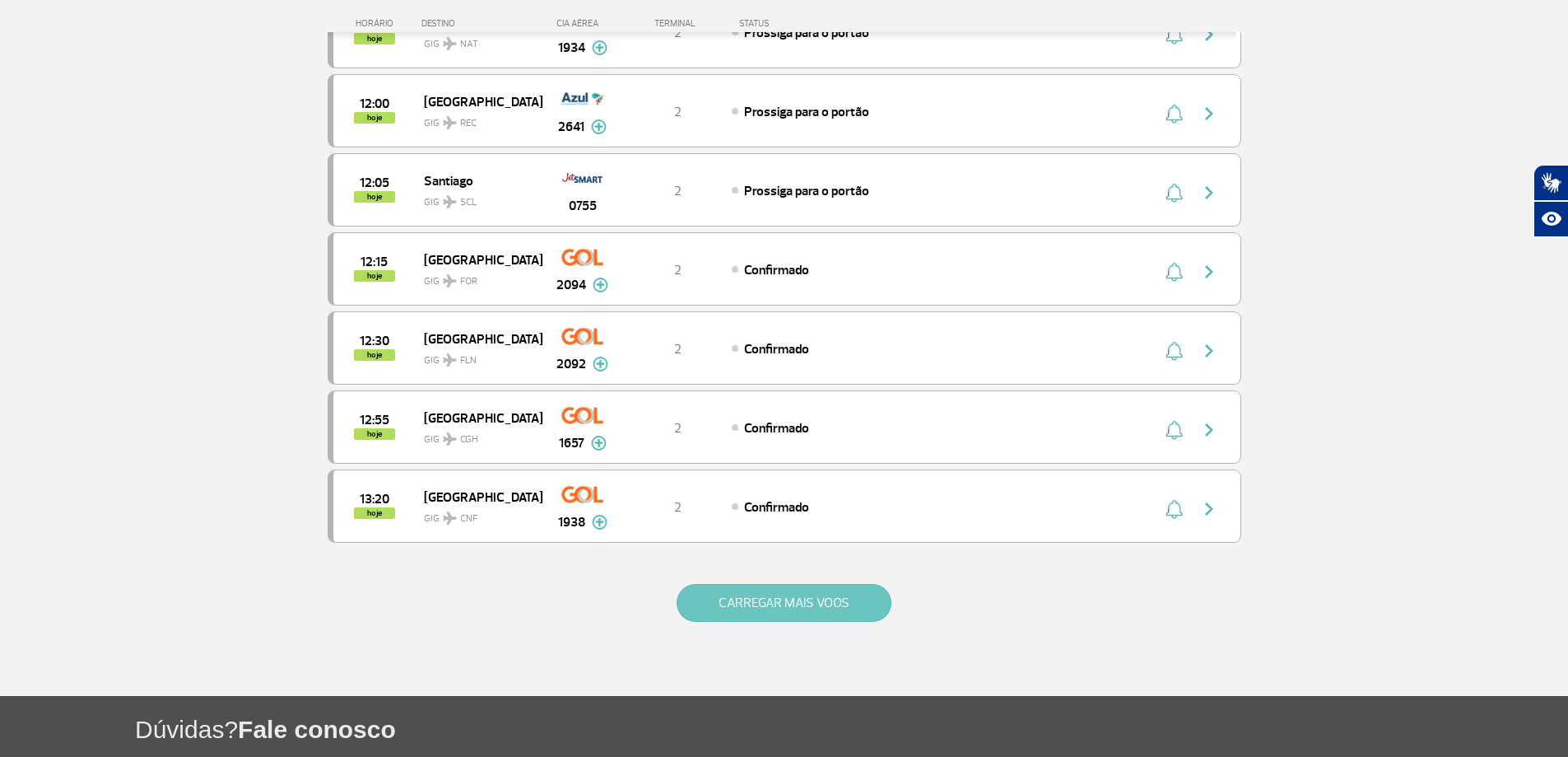
click at [774, 609] on button "CARREGAR MAIS VOOS" at bounding box center [784, 602] width 215 height 38
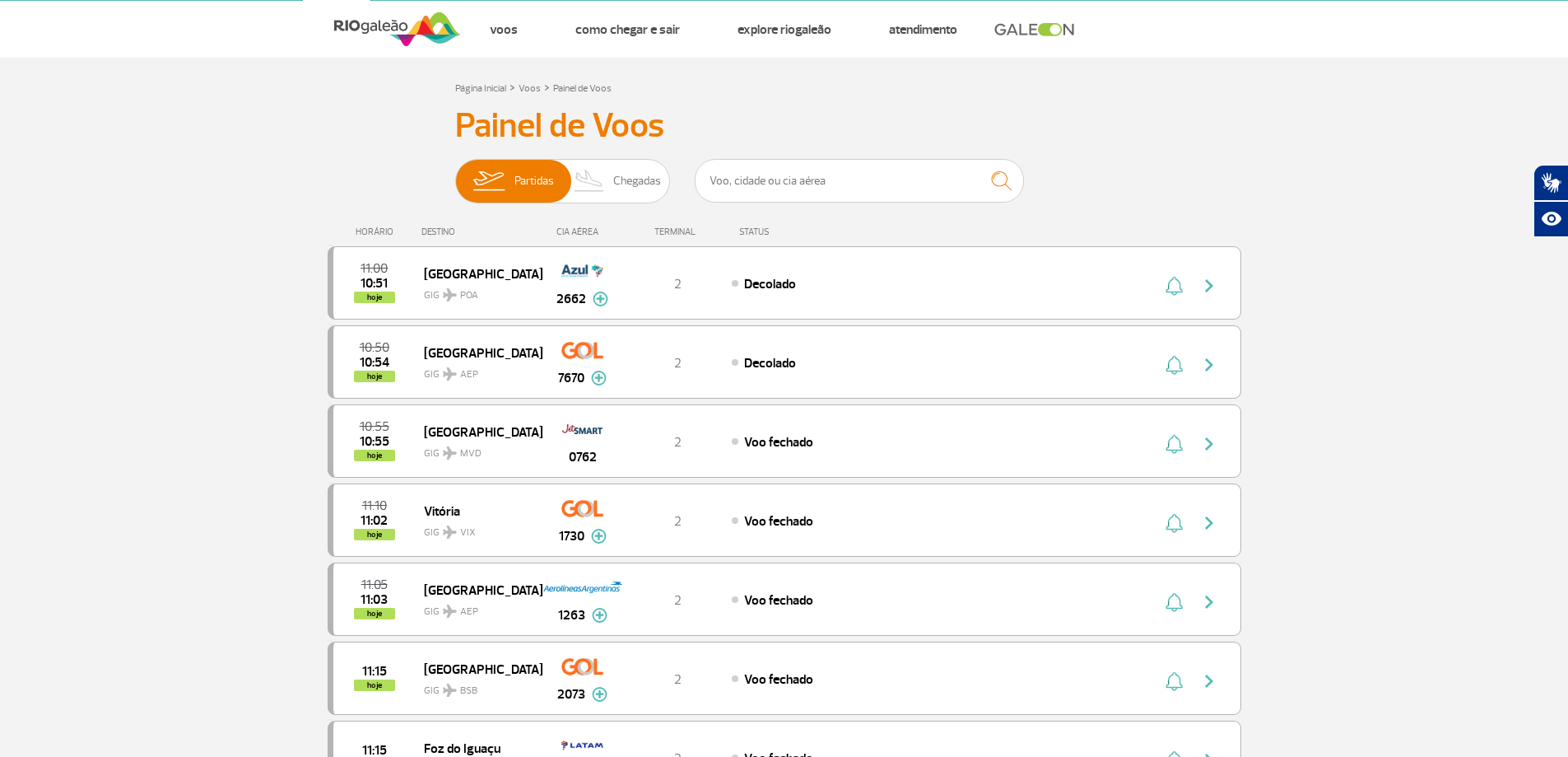
scroll to position [0, 0]
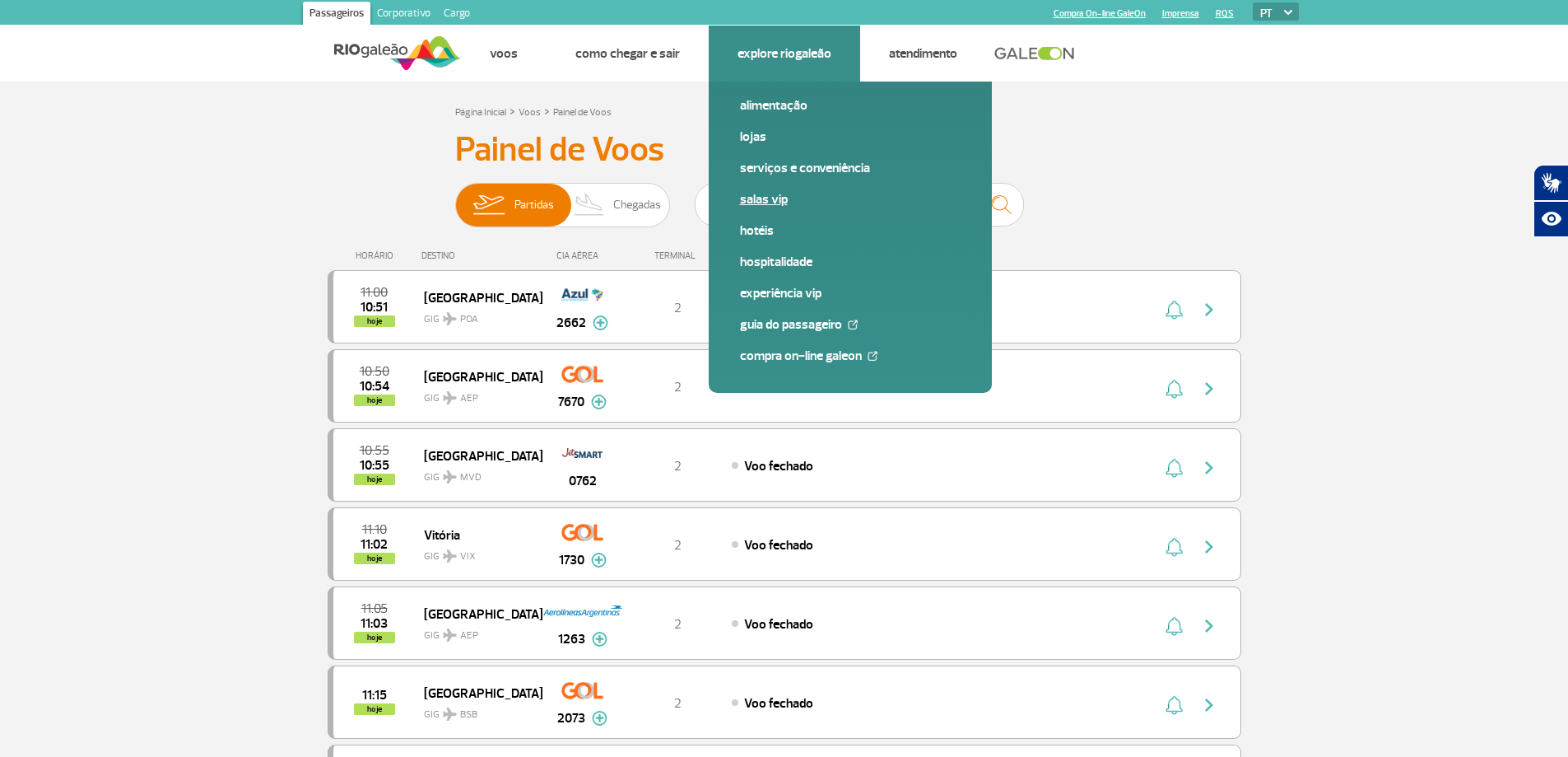
click at [764, 203] on link "Salas VIP" at bounding box center [850, 199] width 220 height 18
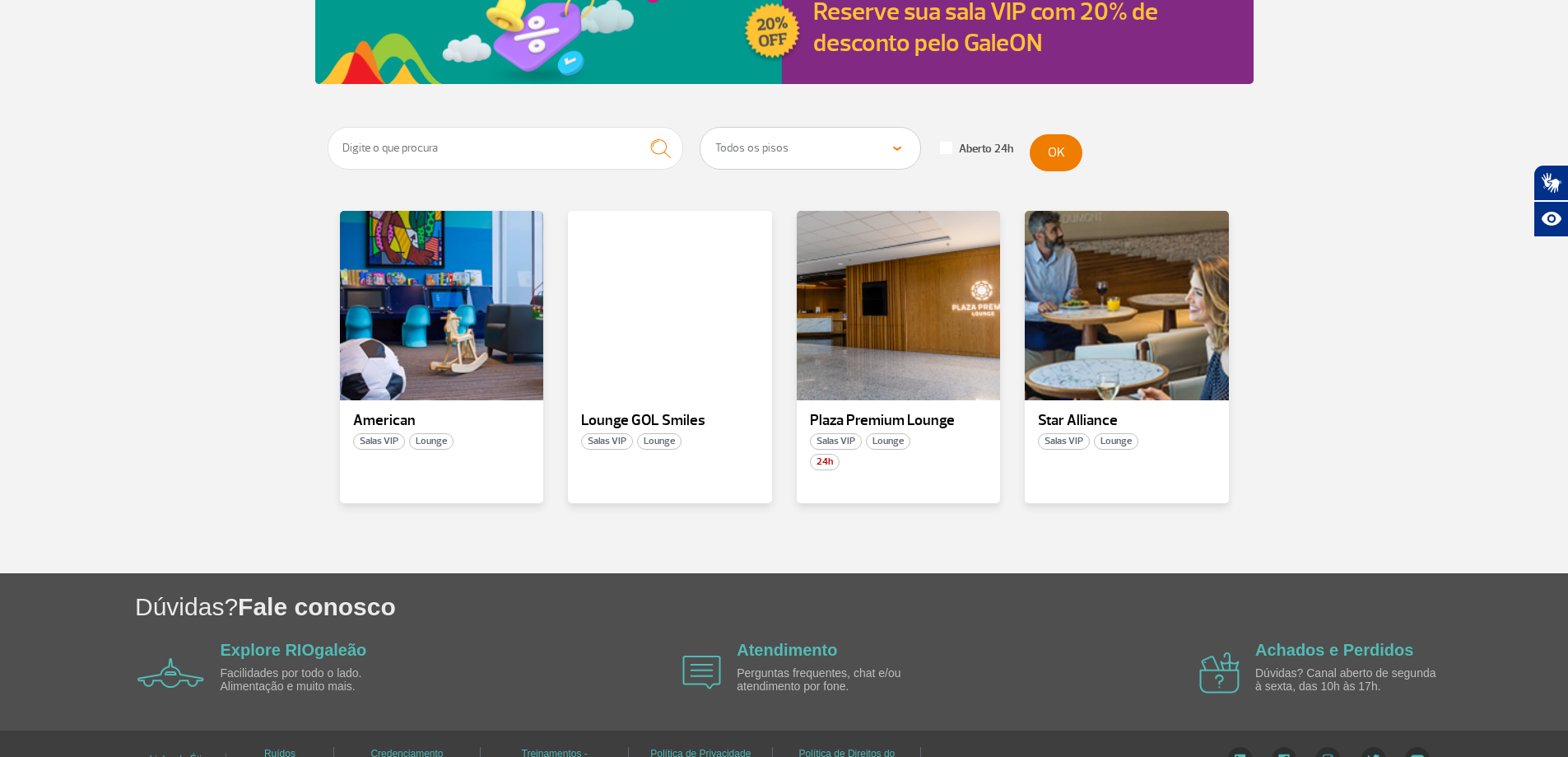
scroll to position [246, 0]
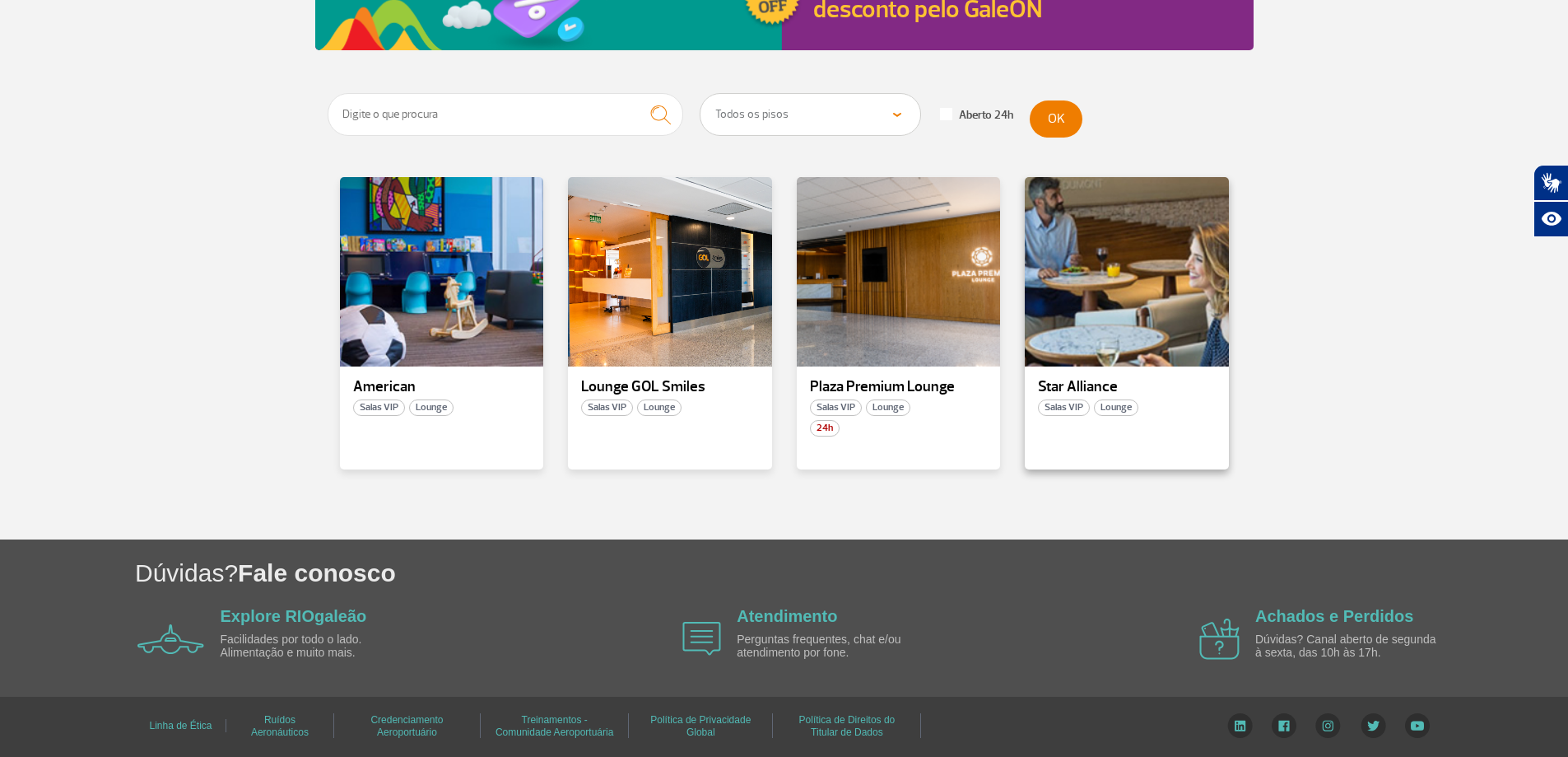
click at [1065, 407] on span "Salas VIP" at bounding box center [1063, 407] width 52 height 17
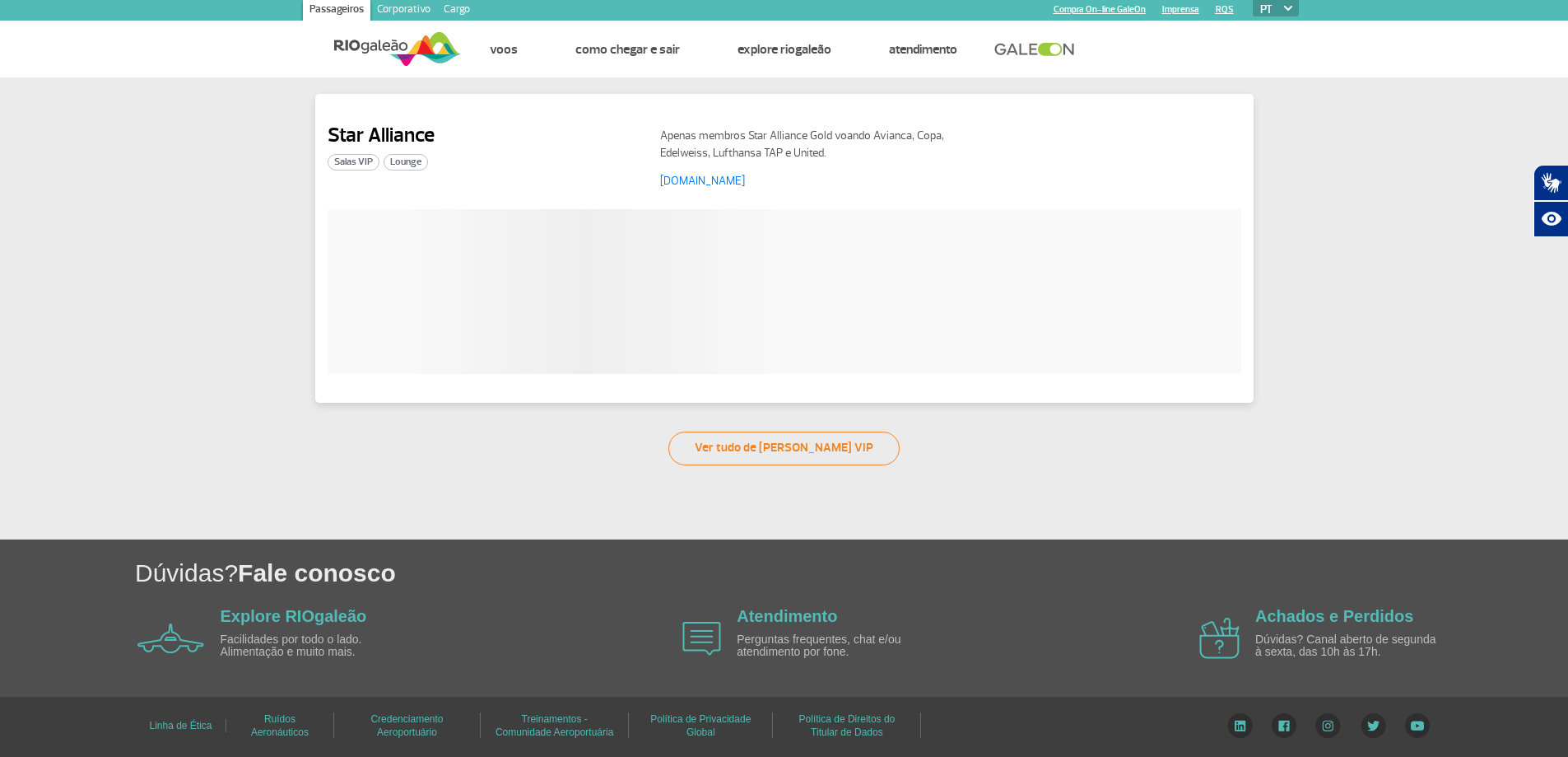
scroll to position [10, 0]
